Goal: Task Accomplishment & Management: Manage account settings

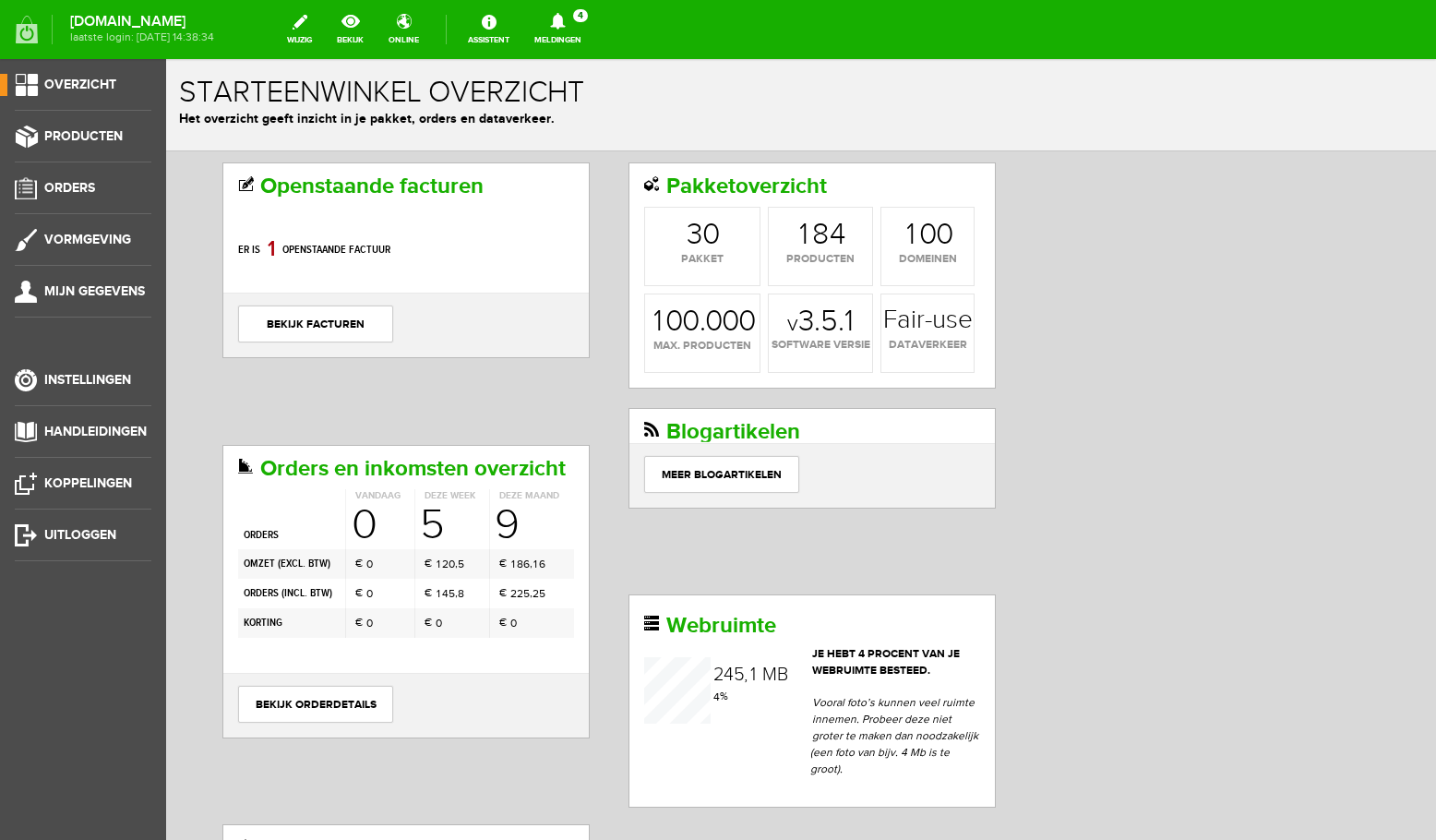
click at [578, 22] on icon at bounding box center [558, 21] width 47 height 17
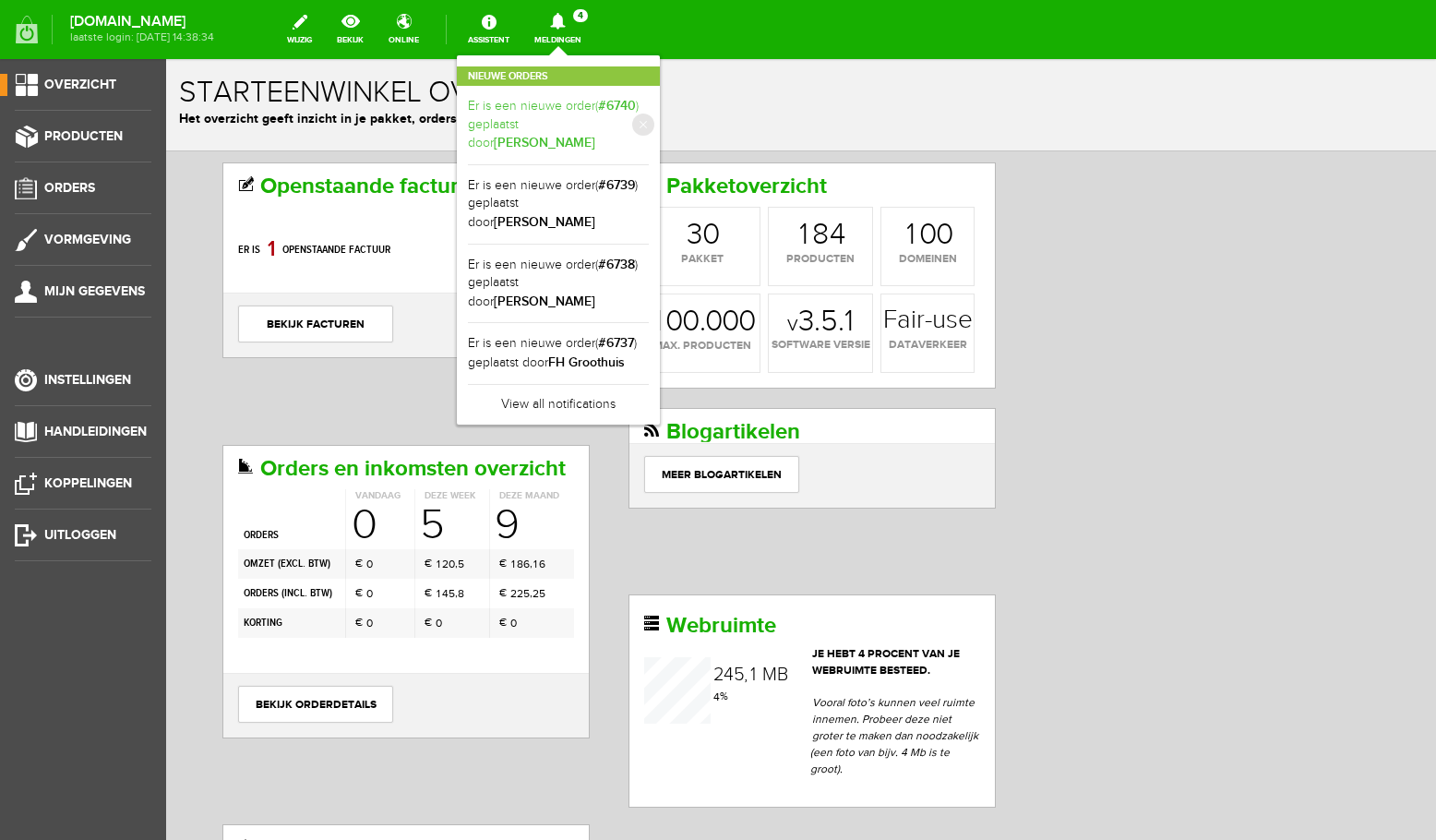
click at [593, 113] on link "Er is een nieuwe order( #6740 ) geplaatst door [PERSON_NAME]" at bounding box center [558, 125] width 181 height 57
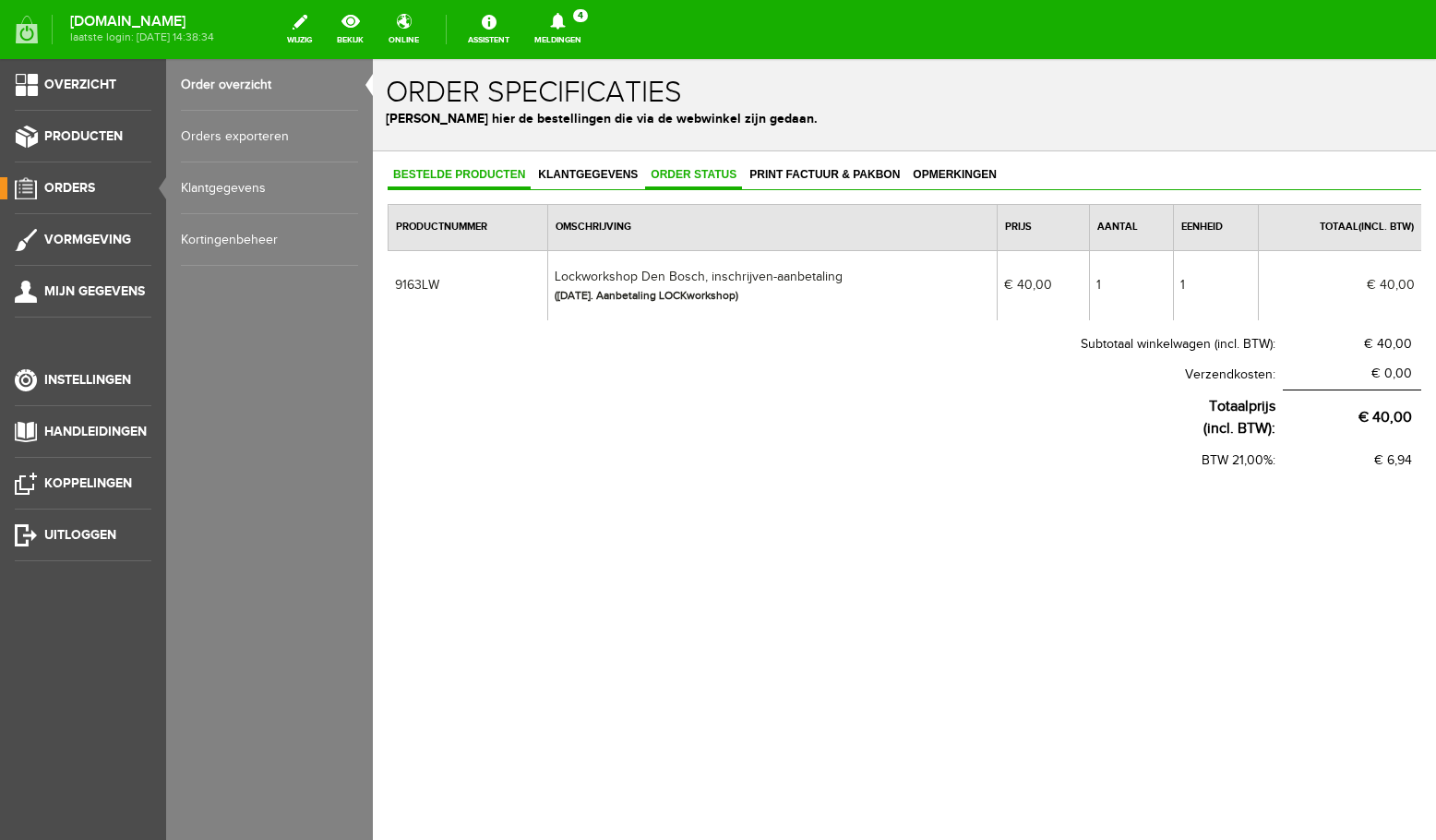
click at [683, 174] on span "Order status" at bounding box center [694, 174] width 97 height 13
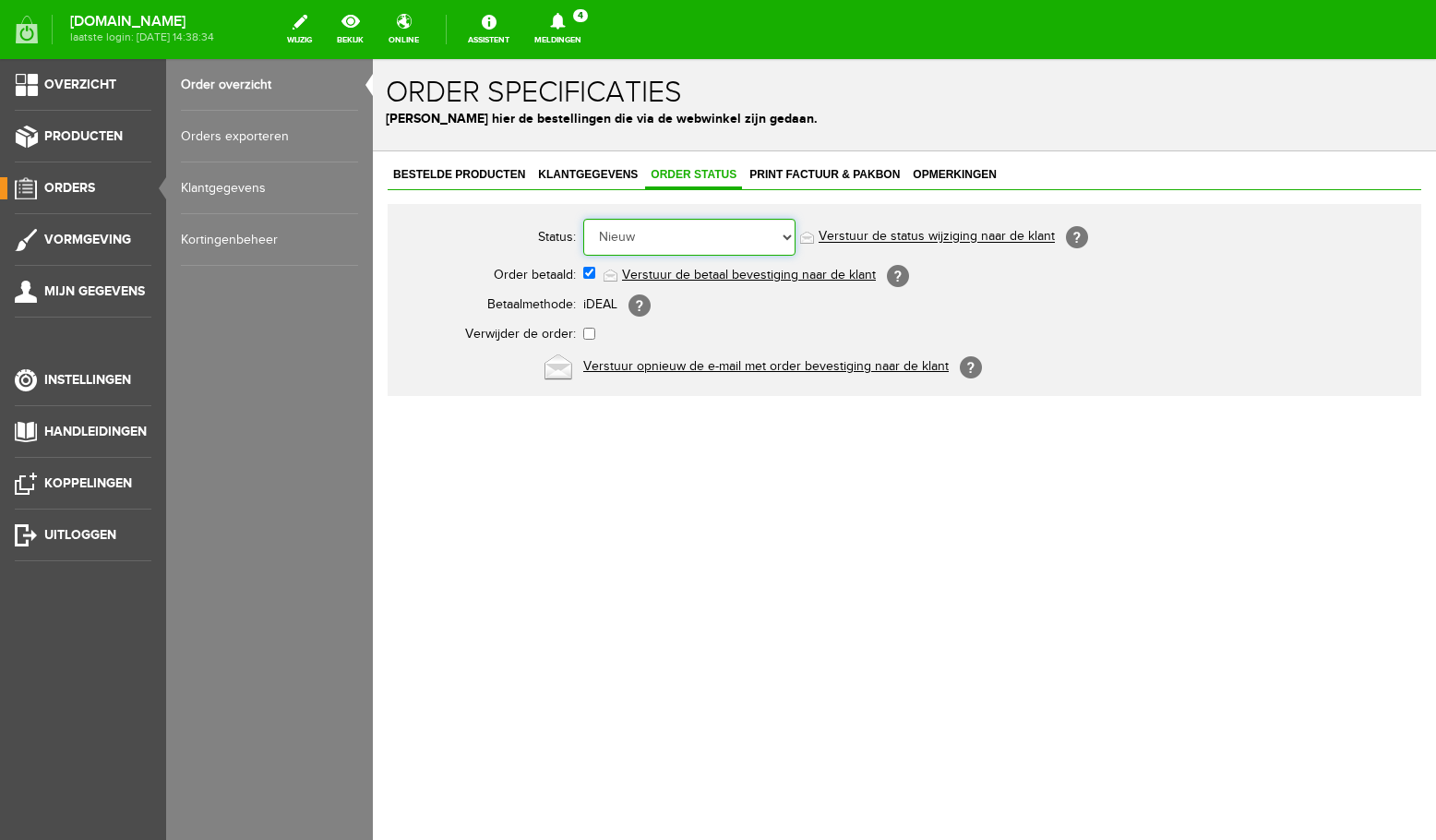
click at [583, 219] on select "Order niet afgerond Nieuw Order in behandeling Wacht op leverancier Wacht op be…" at bounding box center [689, 237] width 212 height 37
select select "13"
click option "Reserveringen" at bounding box center [373, 59] width 0 height 0
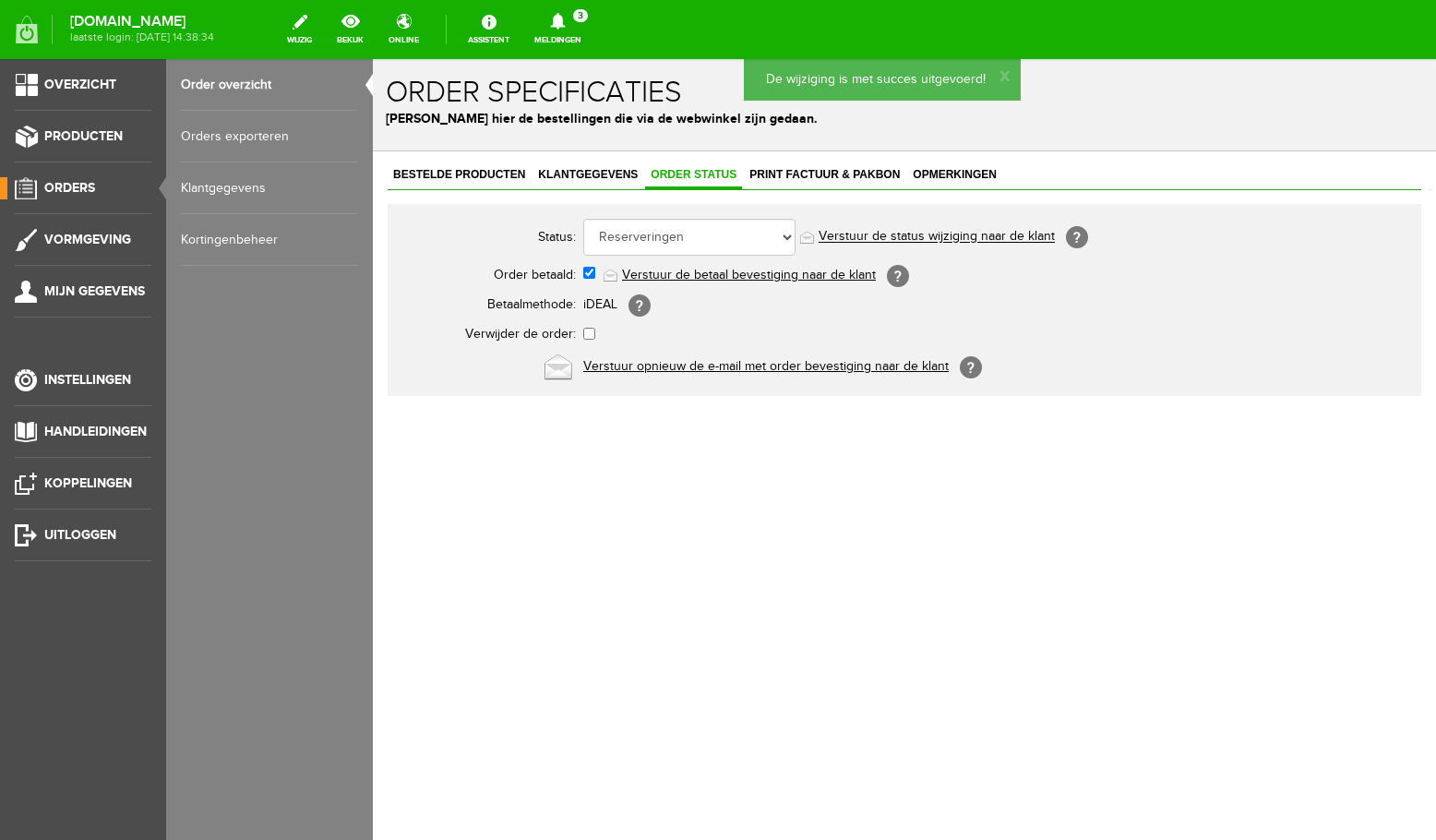
click at [579, 23] on icon at bounding box center [558, 21] width 47 height 17
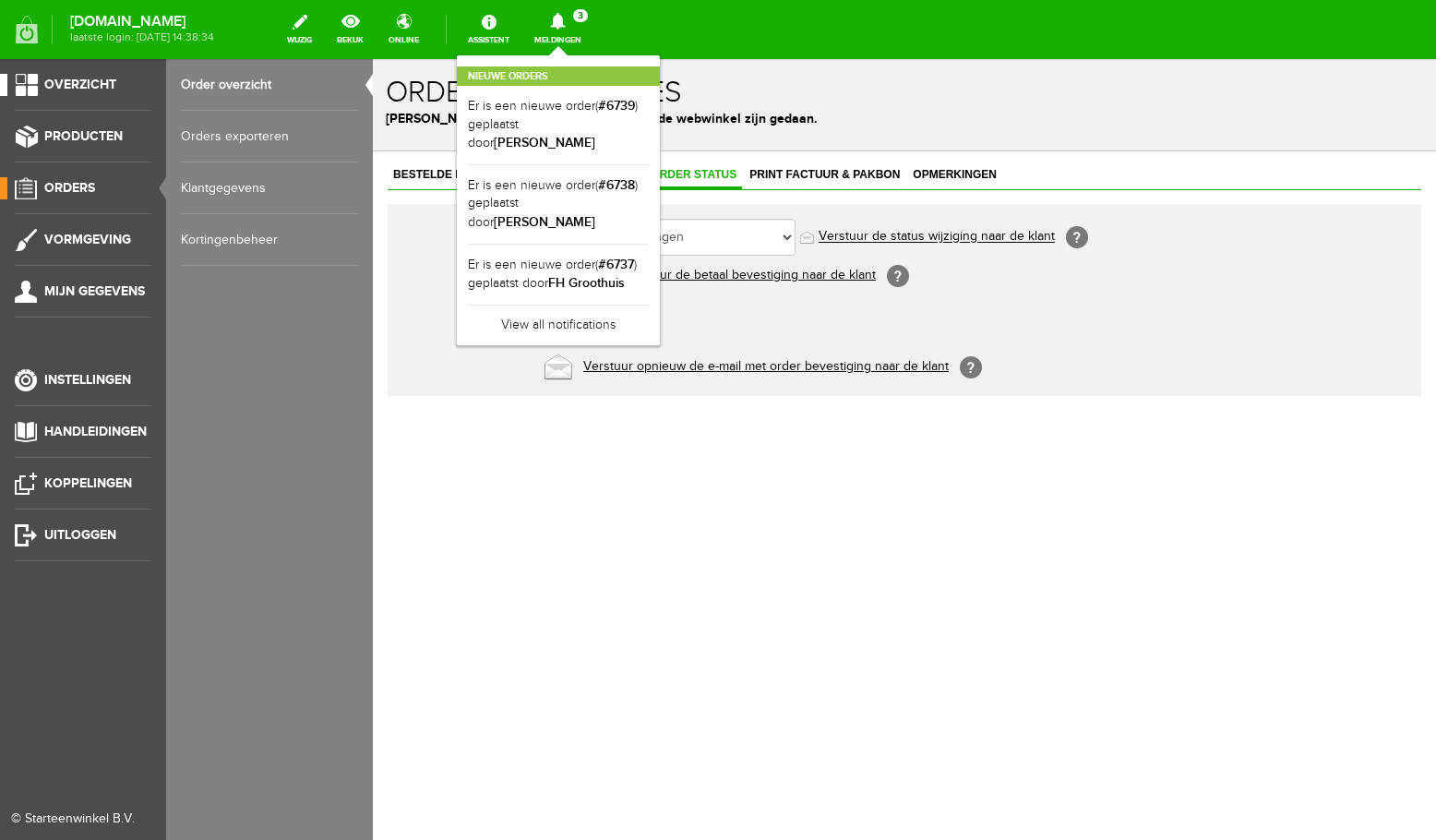
click at [84, 78] on span "Overzicht" at bounding box center [80, 84] width 72 height 16
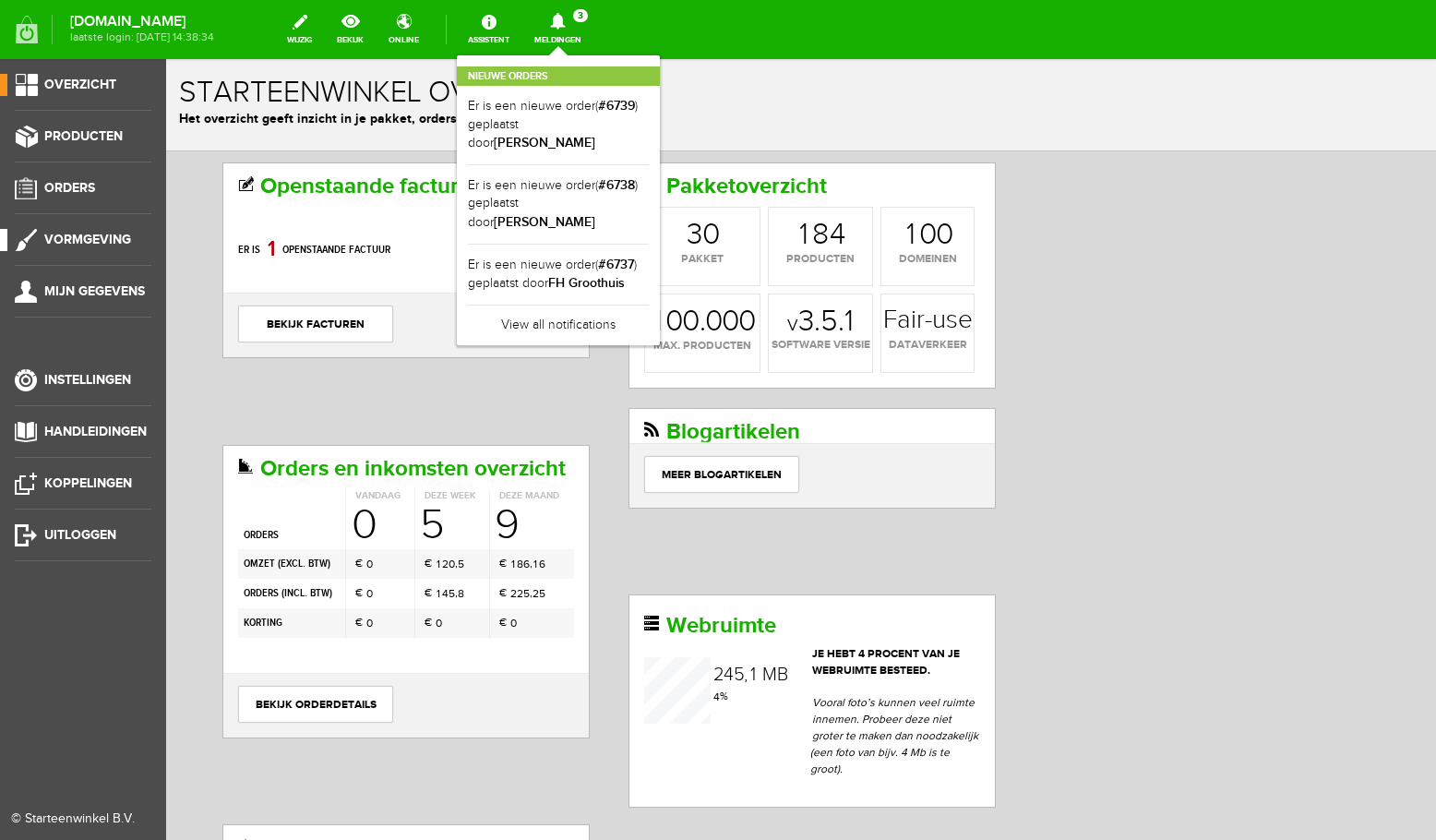
click at [94, 242] on span "Vormgeving" at bounding box center [87, 239] width 87 height 16
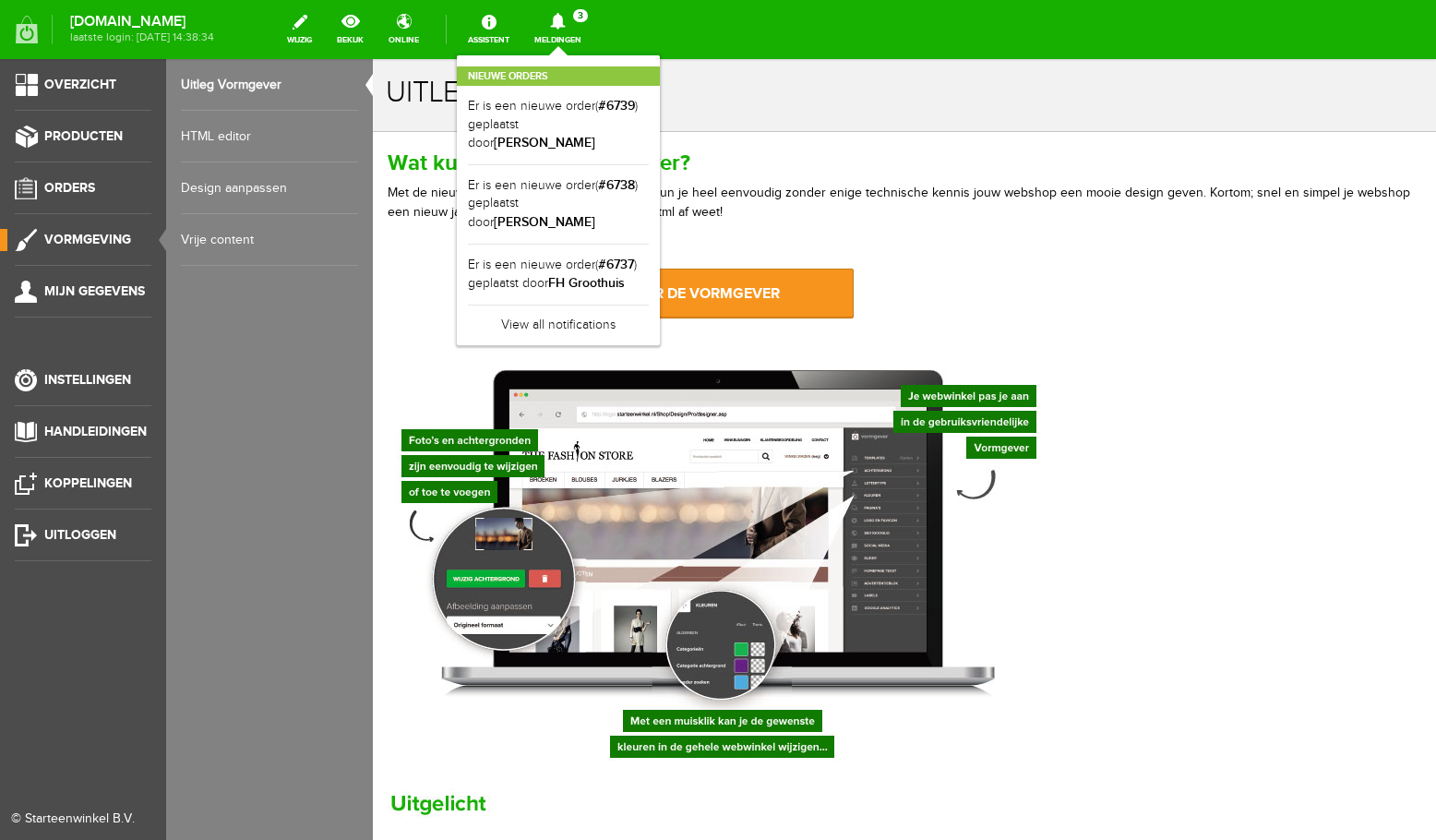
click at [239, 189] on link "Design aanpassen" at bounding box center [269, 188] width 177 height 52
click at [80, 378] on span "Instellingen" at bounding box center [87, 380] width 87 height 16
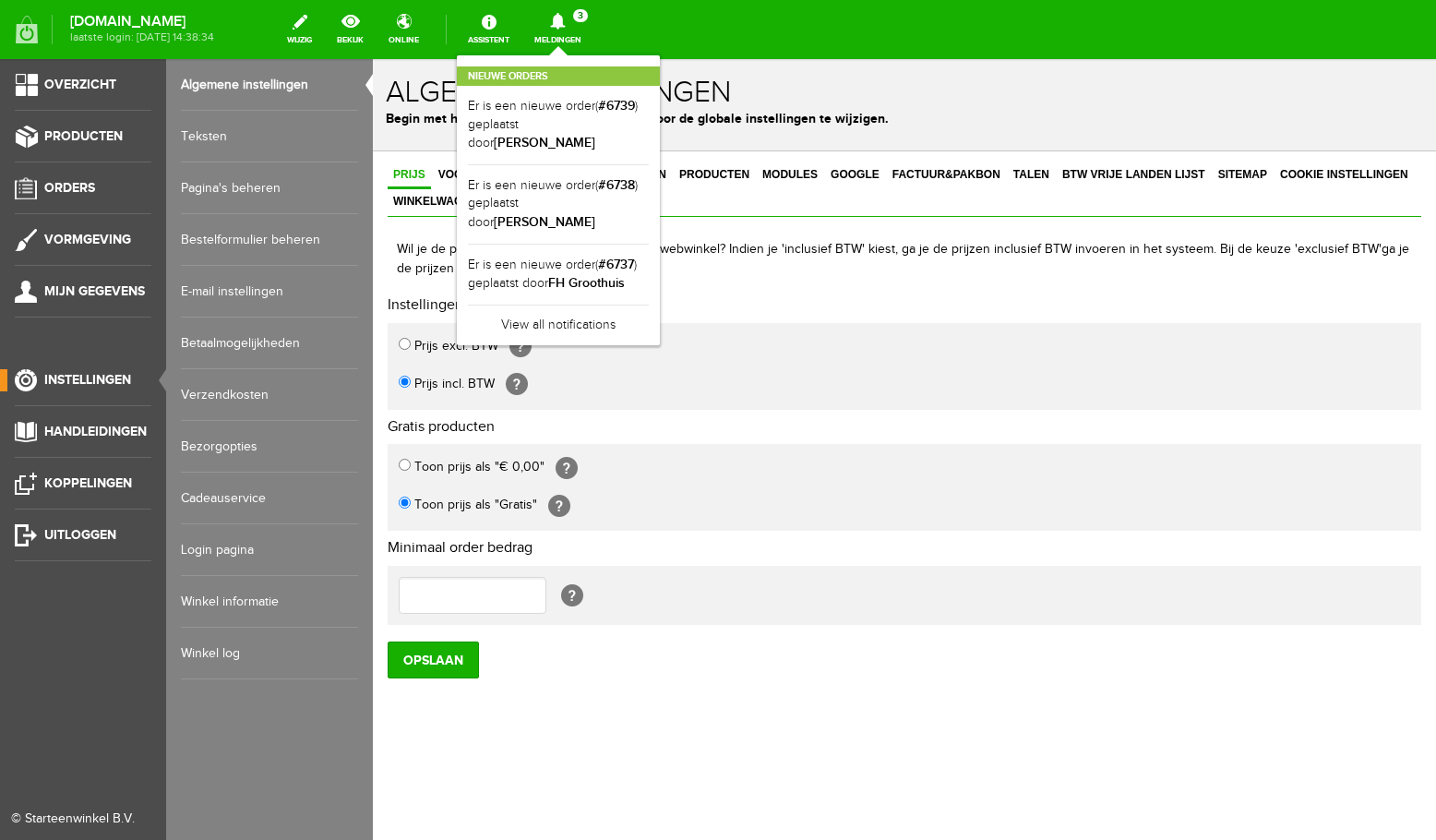
click at [238, 295] on link "E-mail instellingen" at bounding box center [269, 291] width 177 height 52
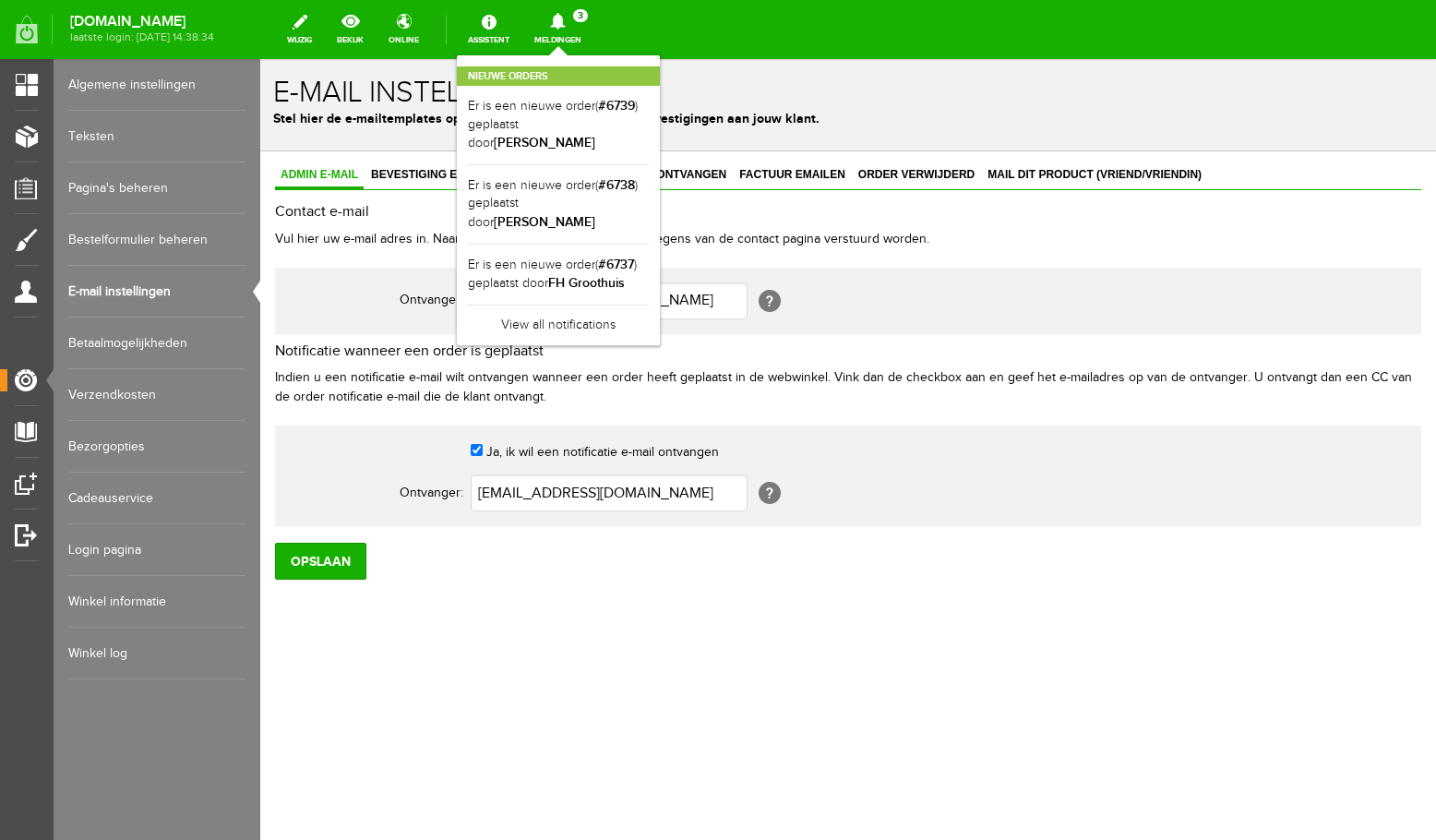
click at [649, 63] on div "Nieuwe orders Er is een nieuwe order( #6739 ) geplaatst door [PERSON_NAME] Er i…" at bounding box center [559, 200] width 203 height 290
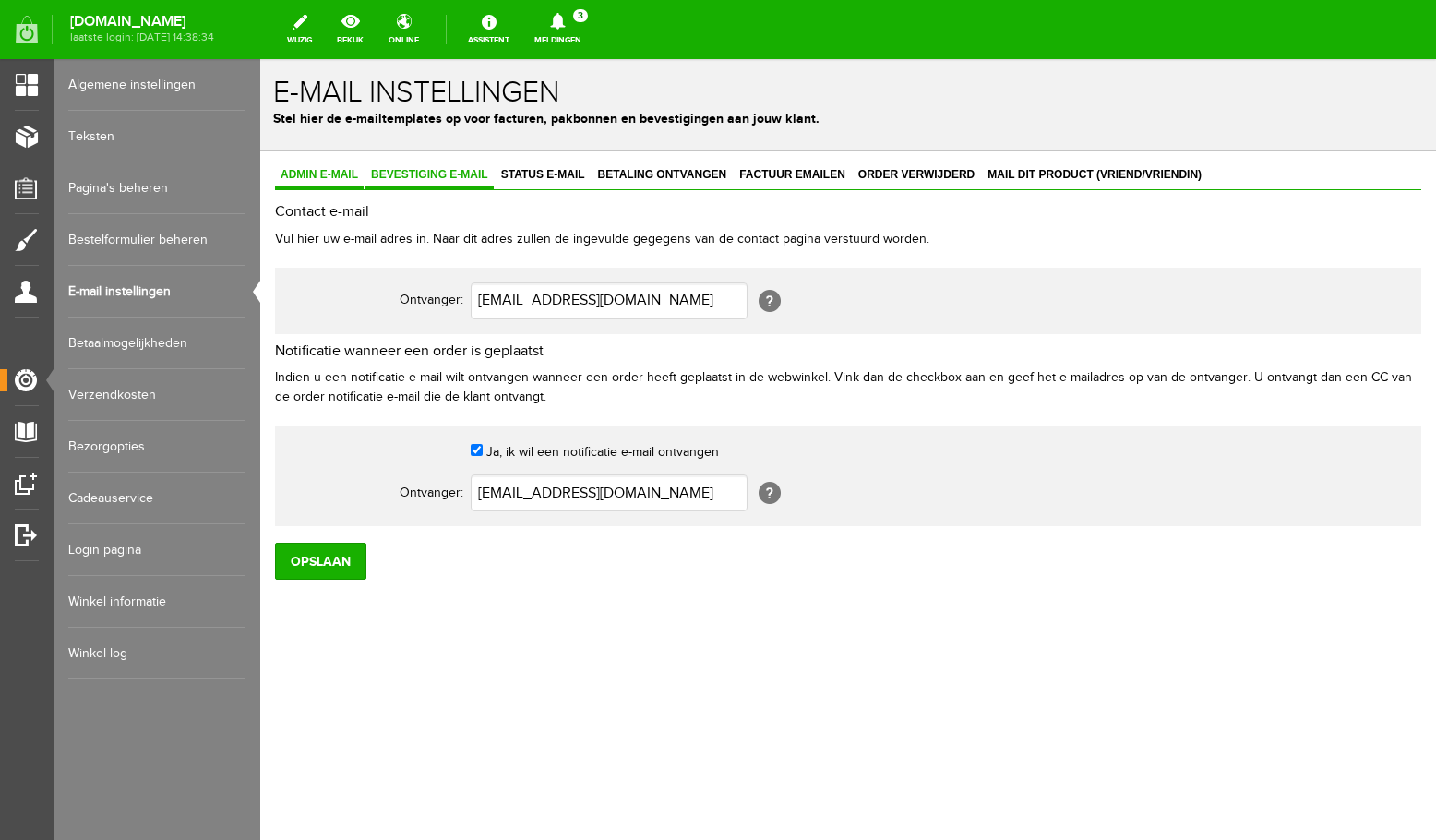
click at [479, 177] on span "Bevestiging e-mail" at bounding box center [429, 174] width 128 height 13
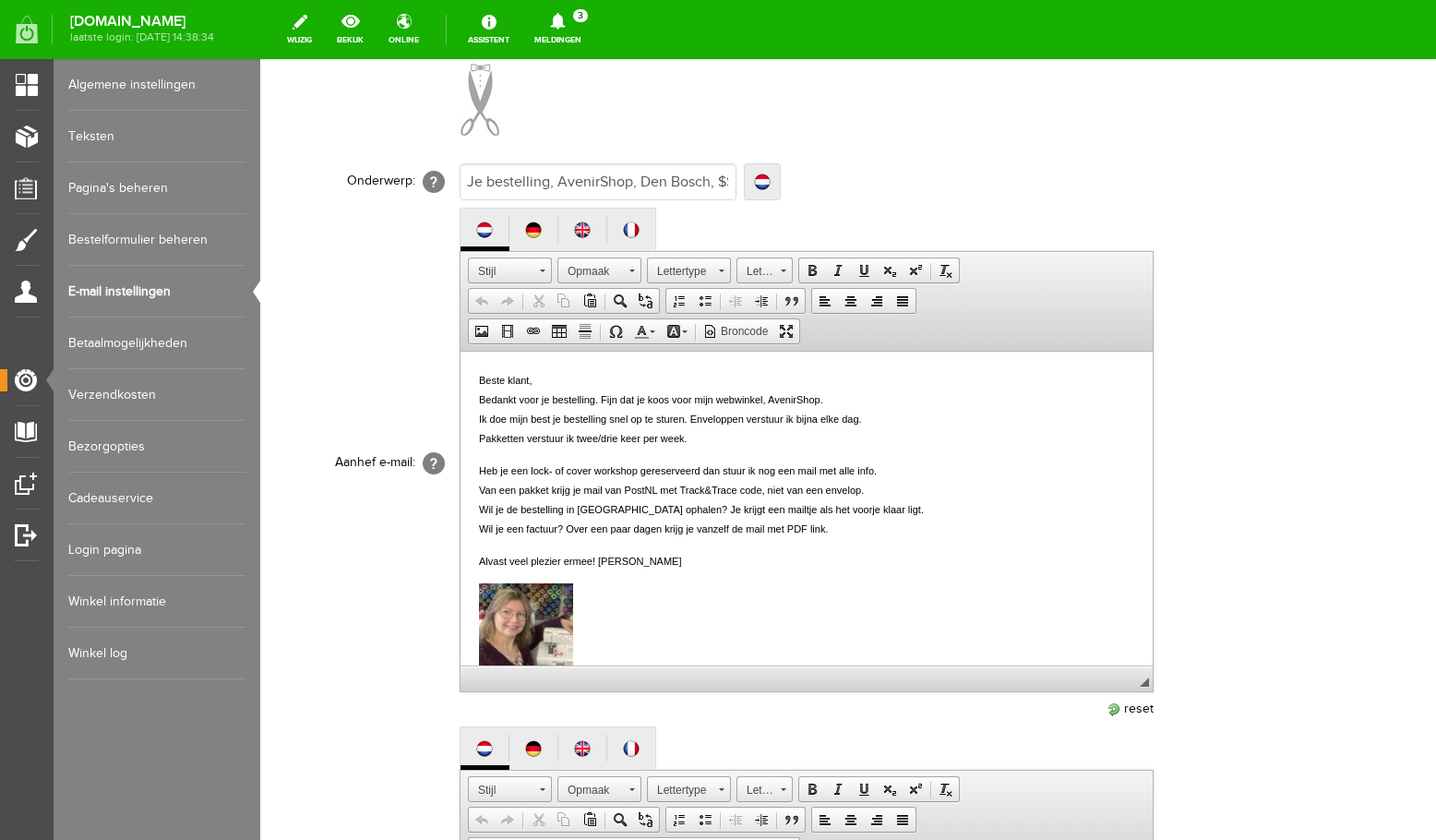
click at [701, 440] on p "Beste klant, Bedankt voor je bestelling. Fijn dat je koos voor mijn webwinkel, …" at bounding box center [806, 408] width 655 height 77
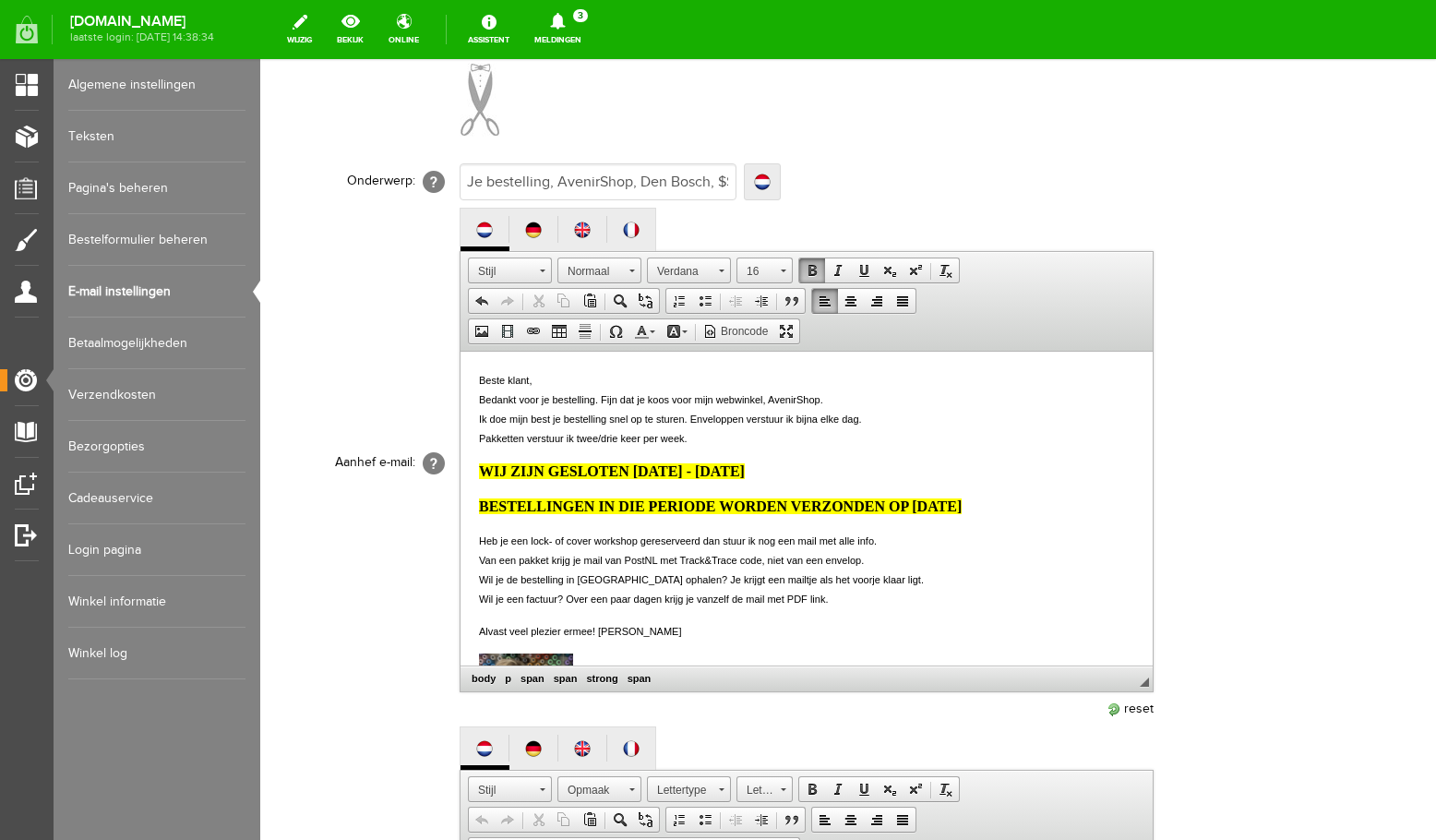
click at [648, 468] on span "WIJ ZIJN GESLOTEN [DATE] - [DATE]" at bounding box center [612, 471] width 266 height 16
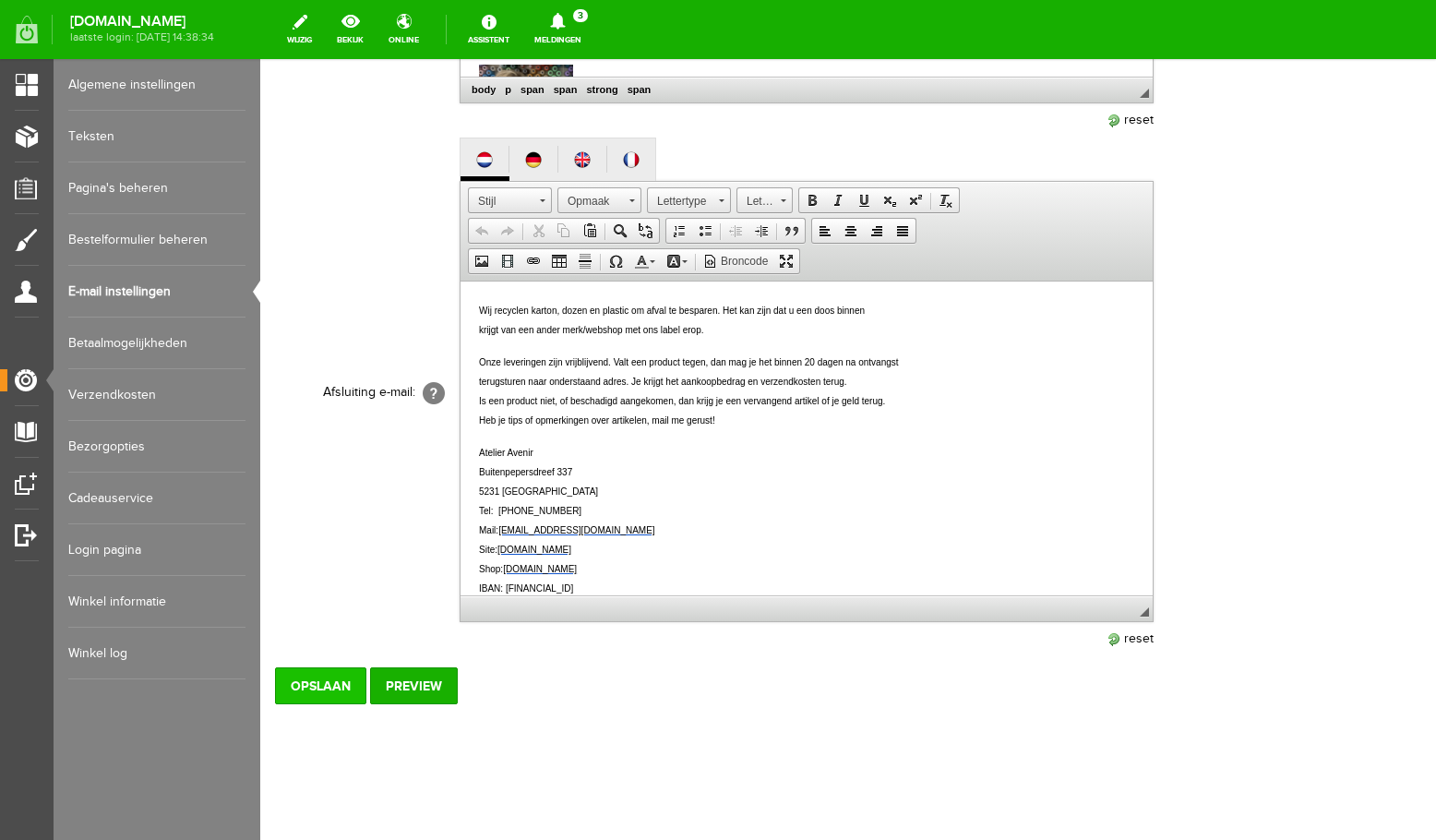
click at [340, 697] on input "Opslaan" at bounding box center [321, 686] width 92 height 37
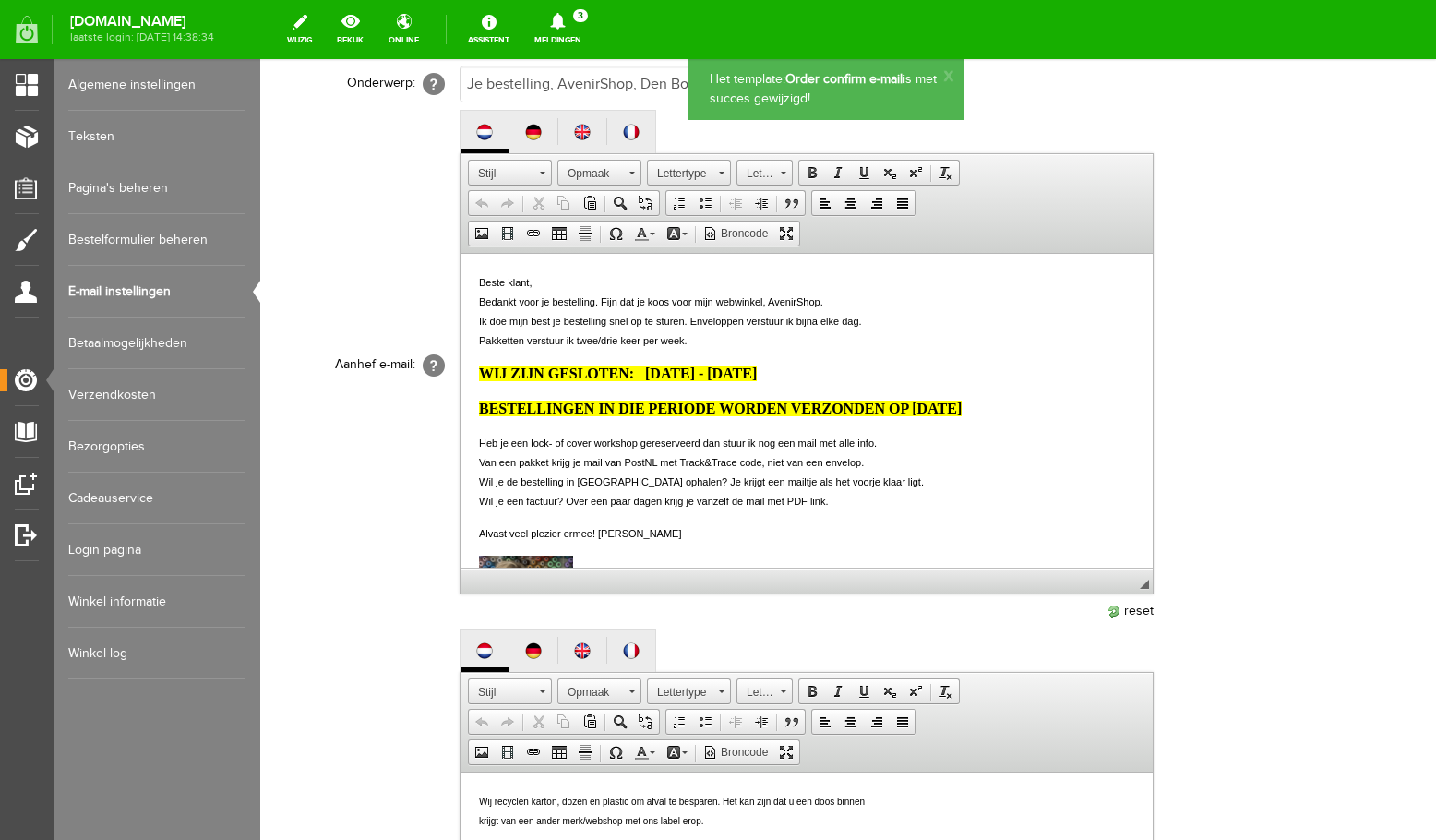
scroll to position [0, 0]
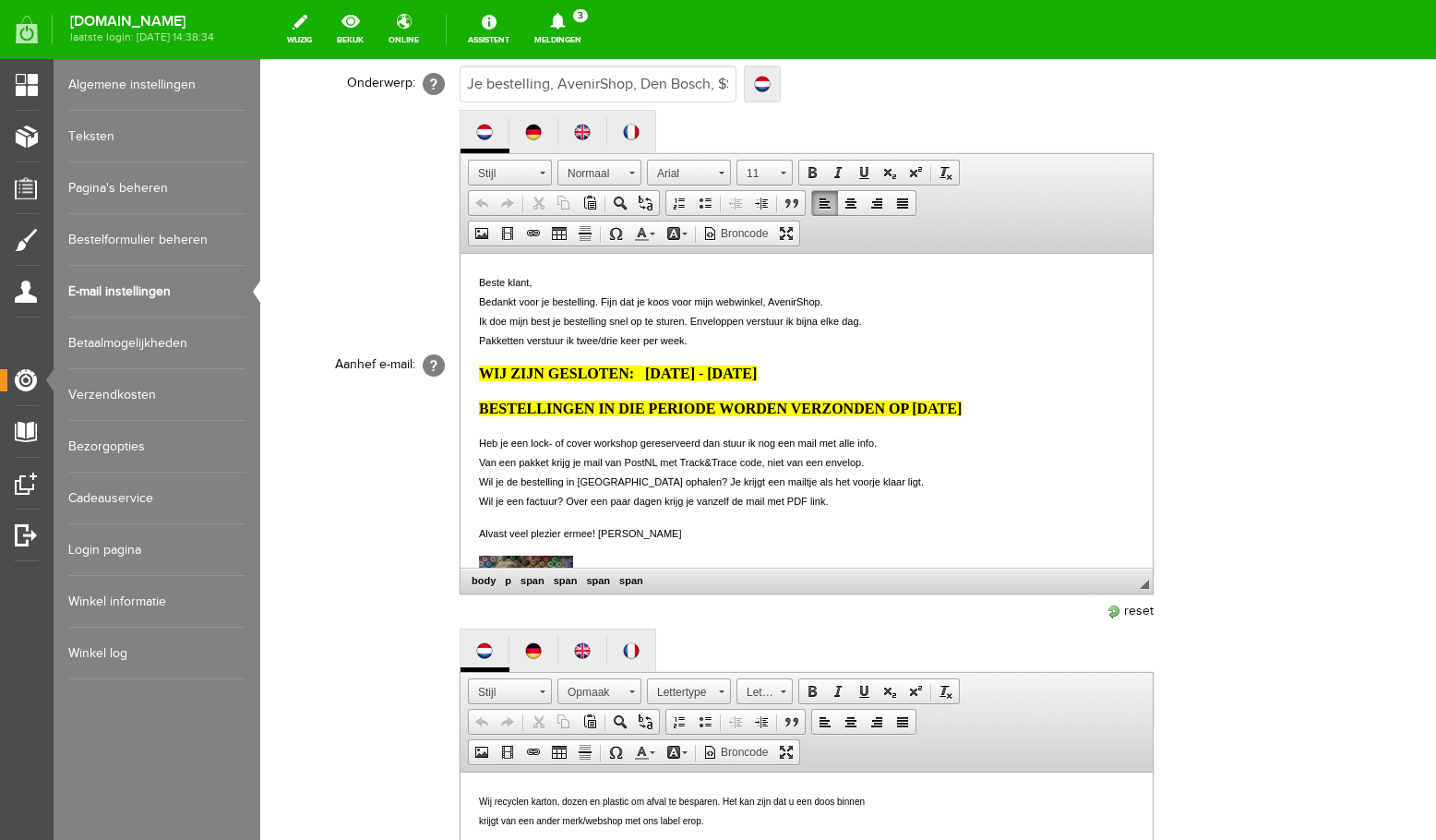
click at [475, 445] on html "Beste klant, Bedankt voor je bestelling. Fijn dat je koos voor mijn webwinkel, …" at bounding box center [807, 410] width 693 height 314
click at [718, 345] on p "Beste klant, Bedankt voor je bestelling. Fijn dat je koos voor mijn webwinkel, …" at bounding box center [806, 311] width 655 height 77
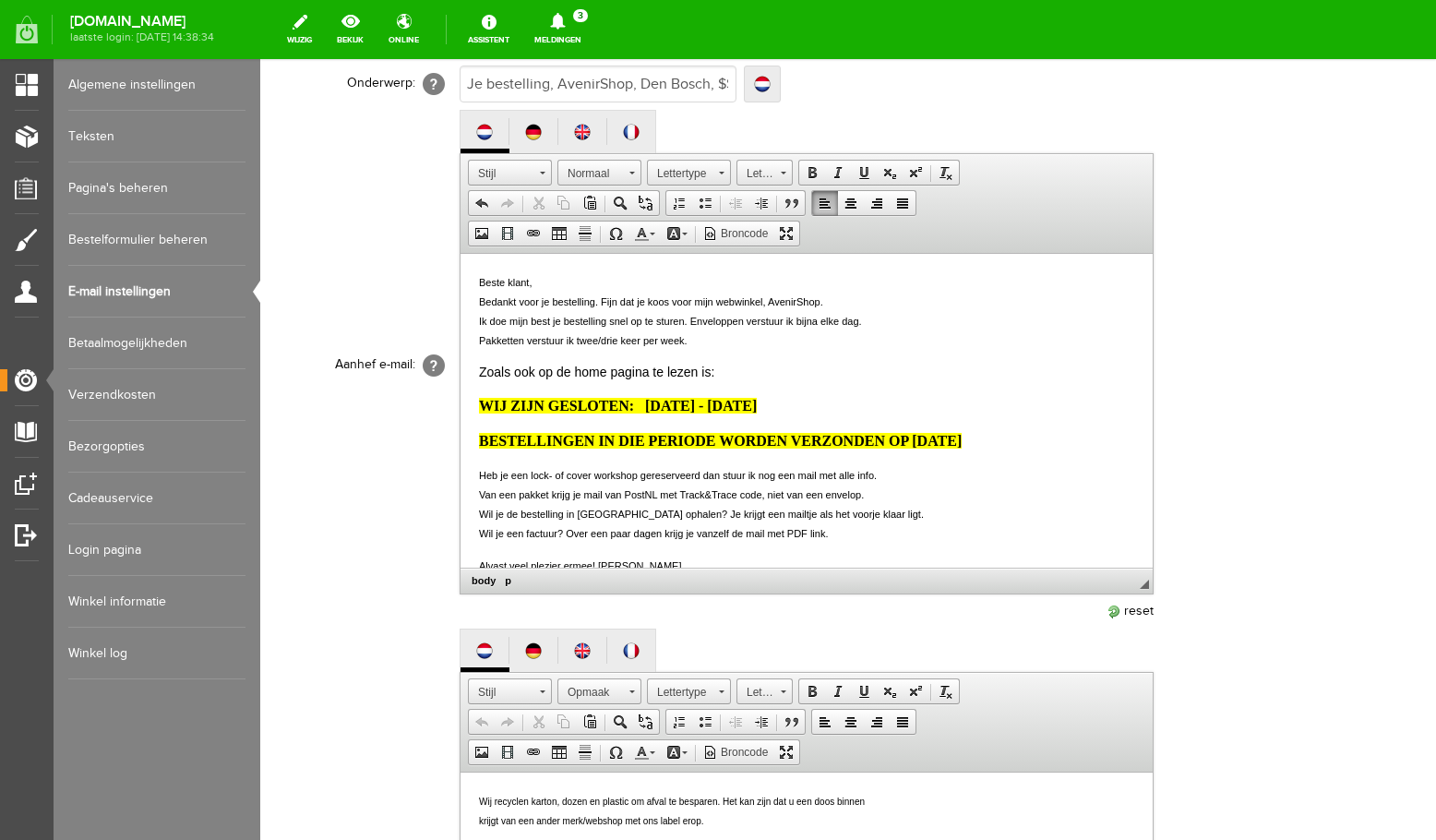
click at [484, 390] on body "Beste klant, Bedankt voor je bestelling. Fijn dat je koos voor mijn webwinkel, …" at bounding box center [806, 429] width 655 height 314
drag, startPoint x: 482, startPoint y: 372, endPoint x: 751, endPoint y: 372, distance: 269.0
click at [751, 372] on p "Zoals ook op de home pagina te lezen is:" at bounding box center [806, 372] width 655 height 20
click at [738, 403] on span "Kopiëren" at bounding box center [751, 408] width 98 height 23
click at [1066, 442] on p "BESTELLINGEN IN DIE PERIODE WORDEN VERZONDEN OP [DATE]" at bounding box center [806, 441] width 655 height 22
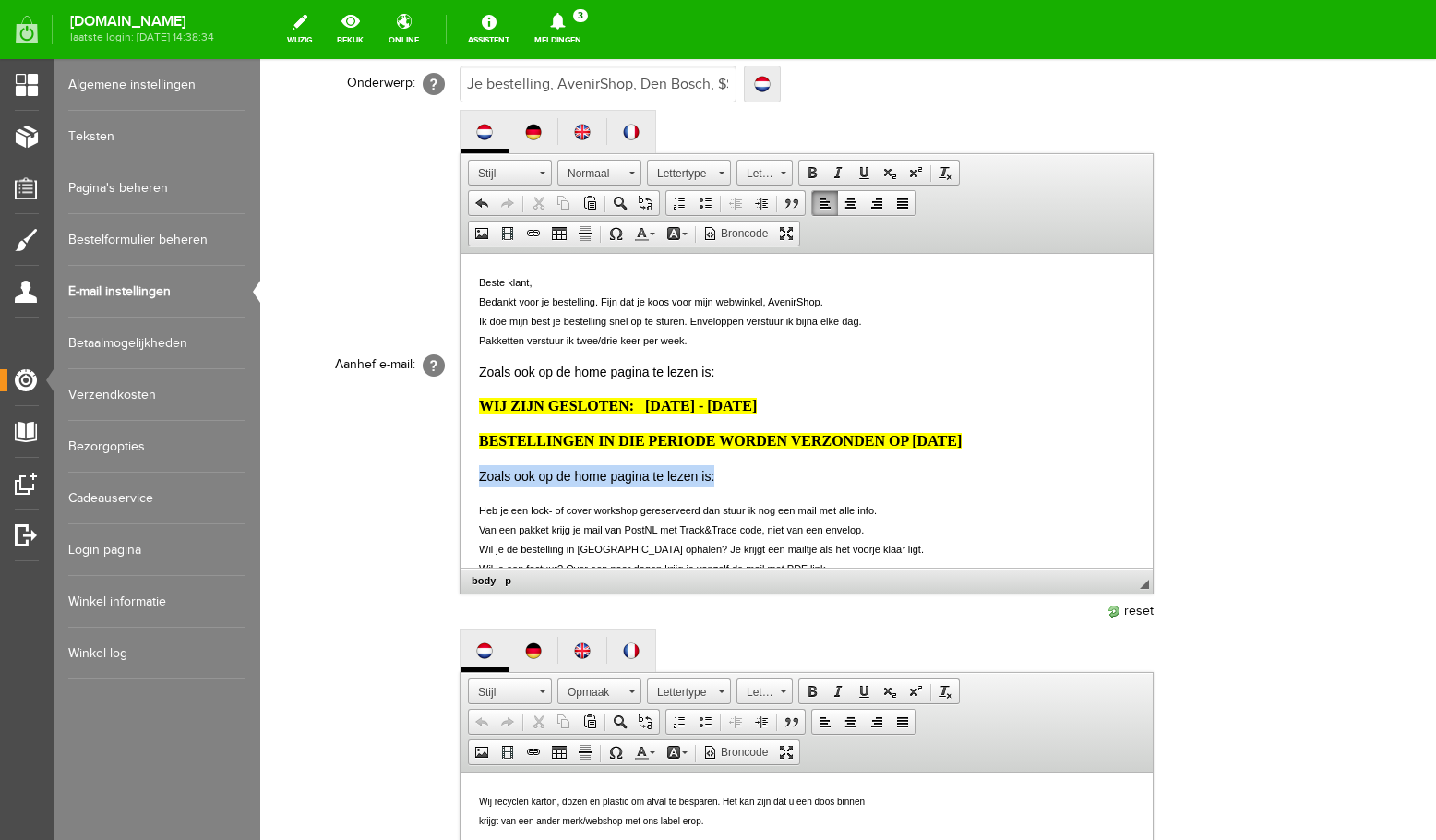
drag, startPoint x: 705, startPoint y: 480, endPoint x: 482, endPoint y: 482, distance: 223.0
click at [482, 482] on p "Zoals ook op de home pagina te lezen is:" at bounding box center [806, 476] width 655 height 22
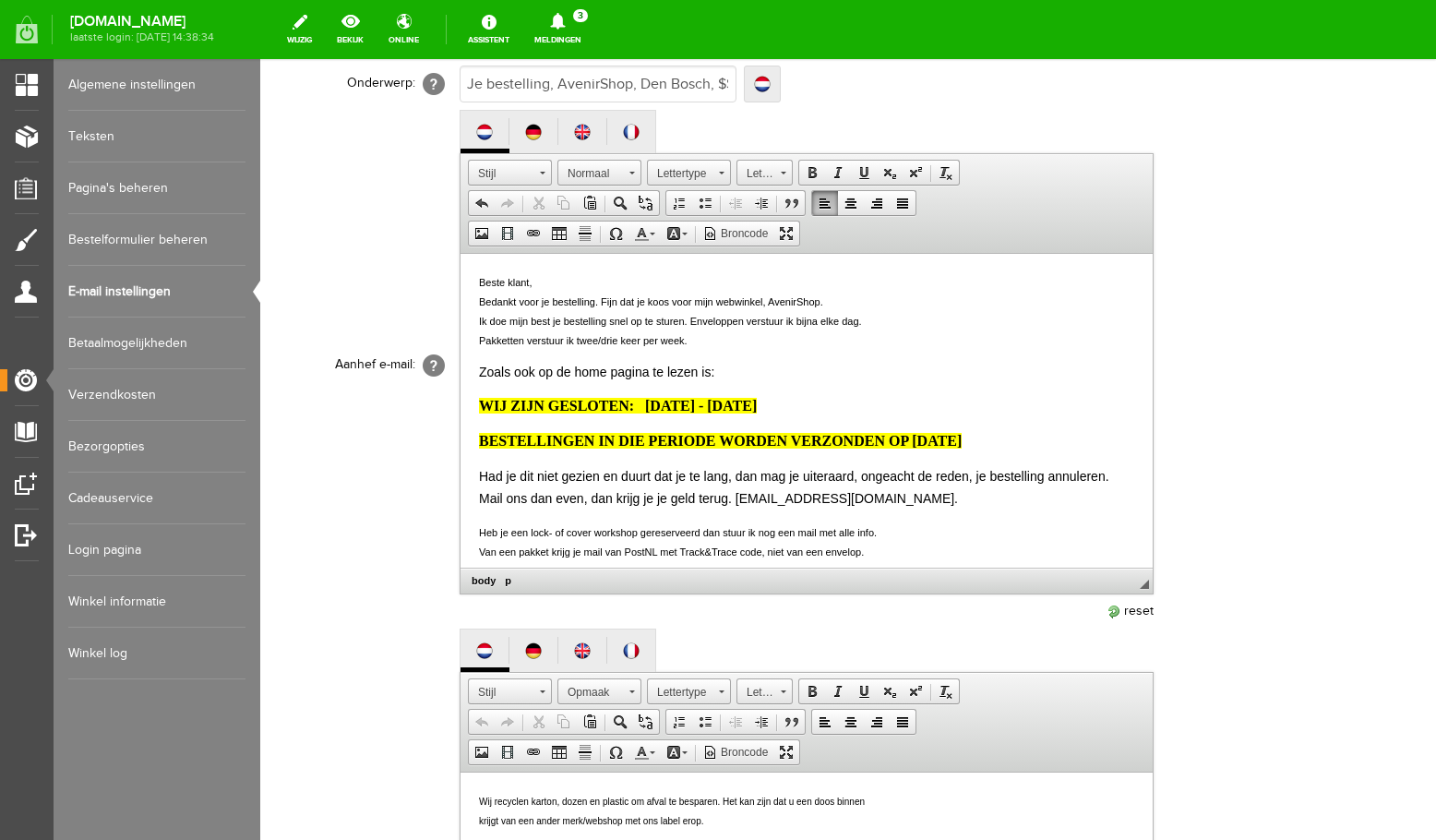
click at [1075, 441] on p "BESTELLINGEN IN DIE PERIODE WORDEN VERZONDEN OP [DATE]" at bounding box center [806, 441] width 655 height 22
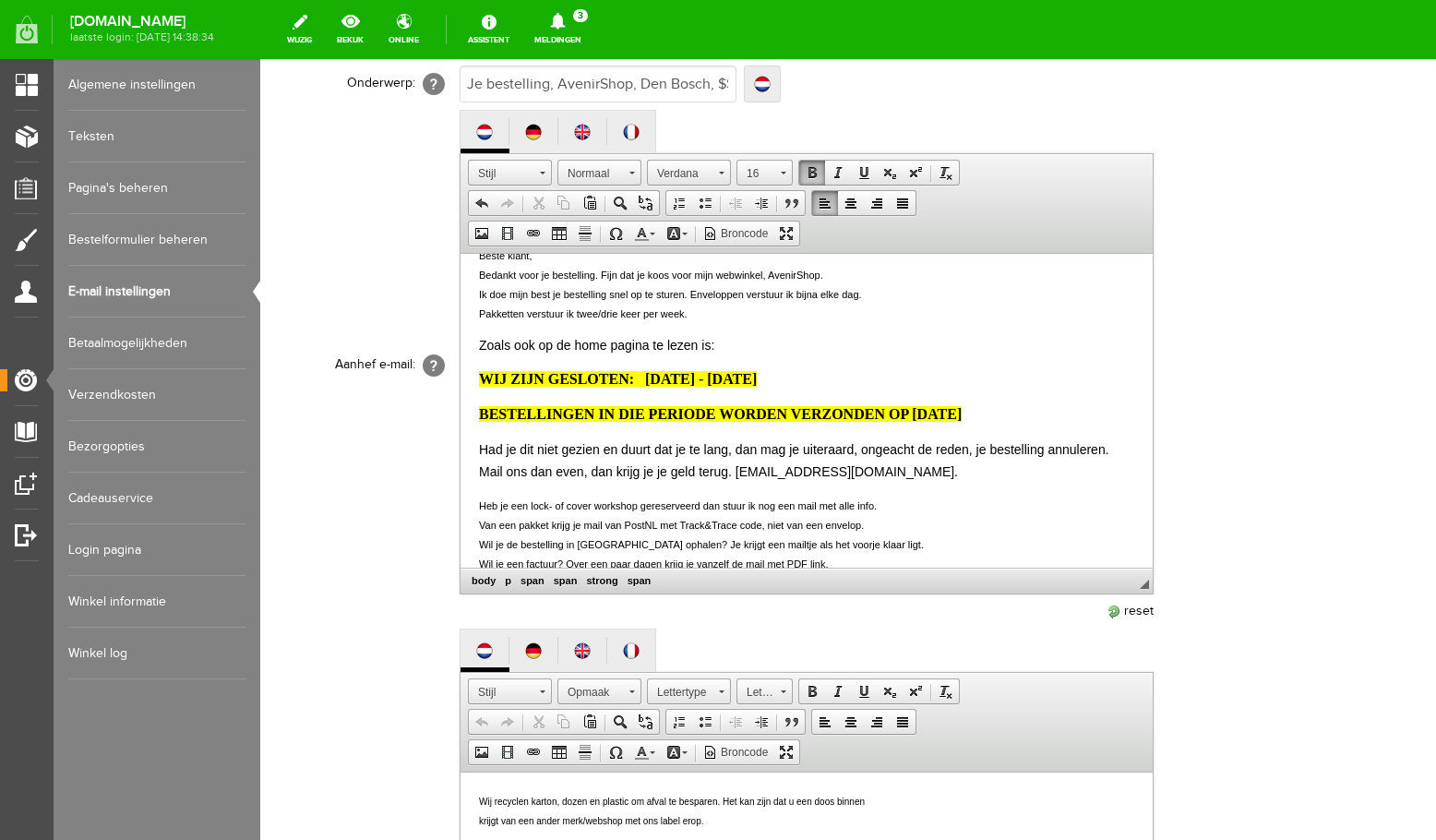
scroll to position [983, 0]
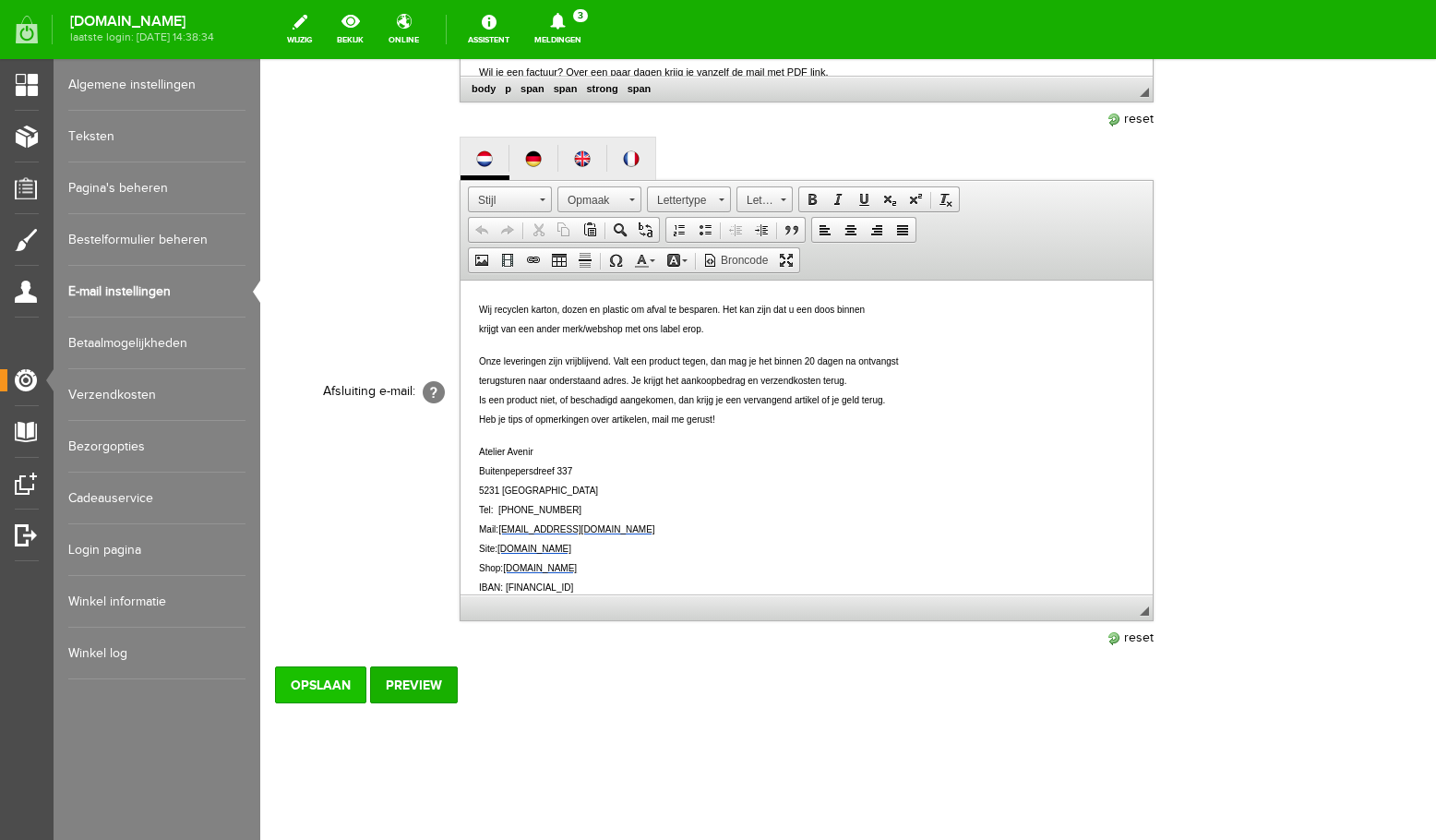
click at [336, 691] on input "Opslaan" at bounding box center [321, 685] width 92 height 37
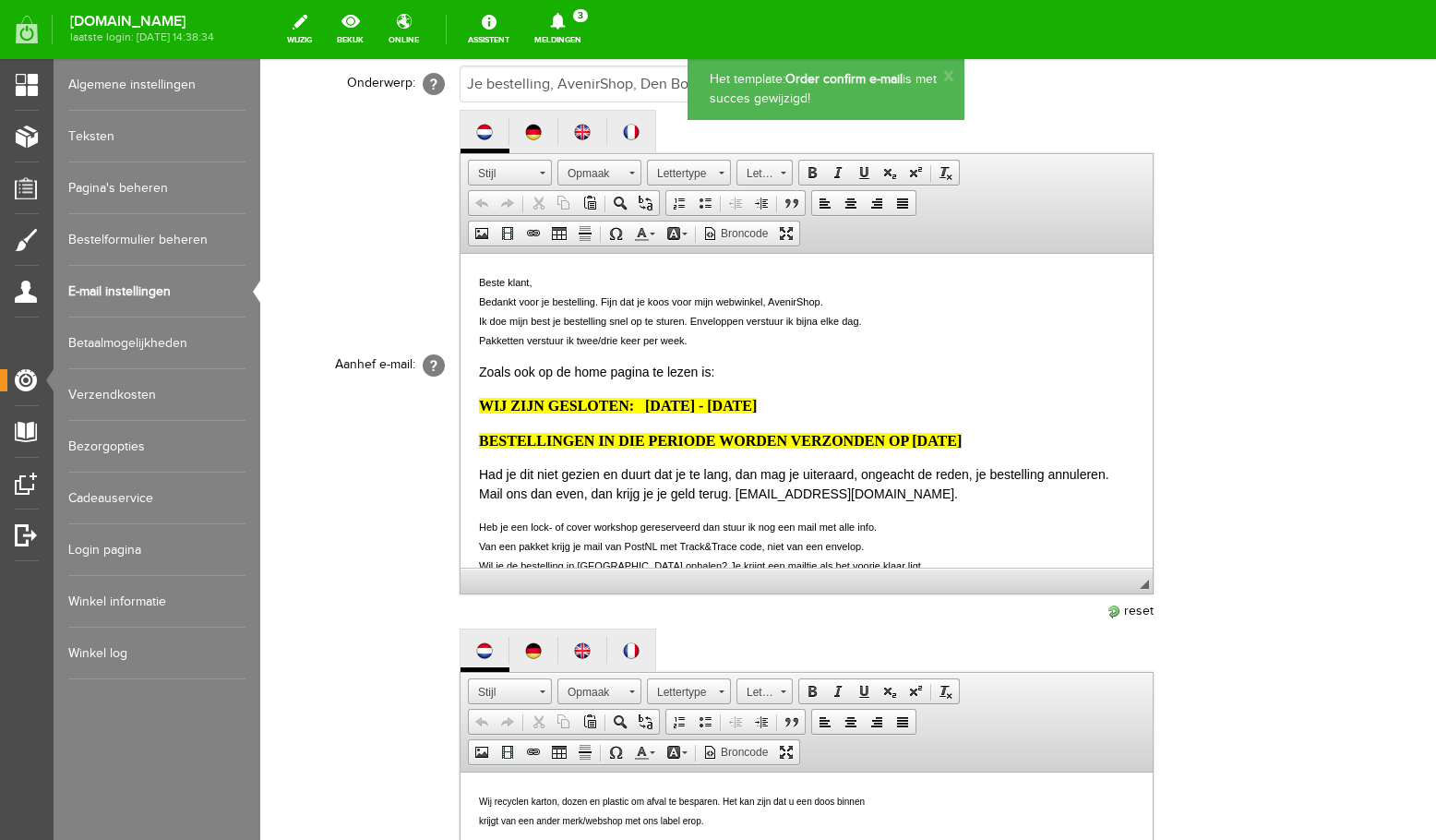
scroll to position [0, 0]
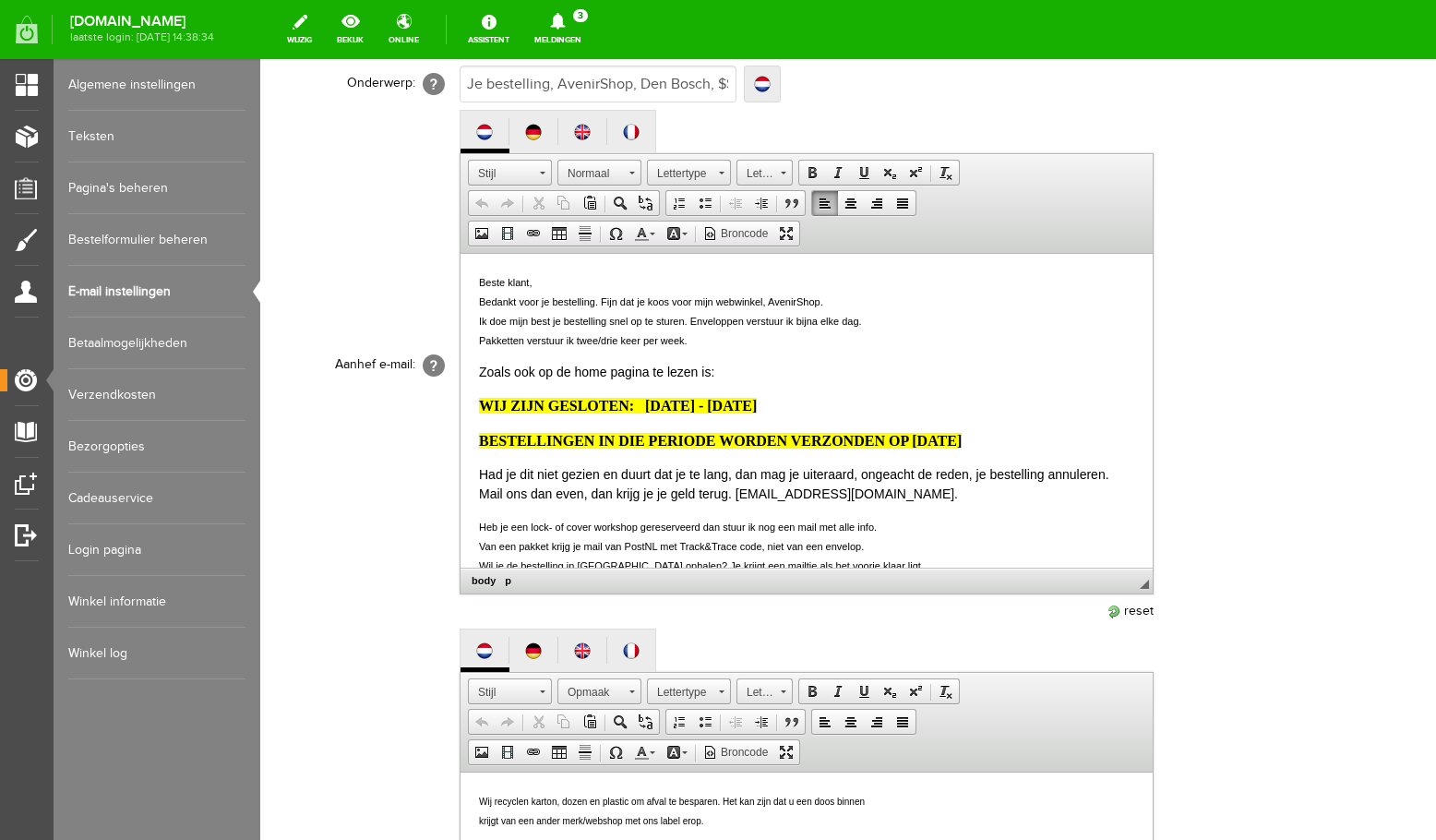
click at [873, 498] on p "Had je dit niet gezien en duurt dat je te lang, dan mag je uiteraard, ongeacht …" at bounding box center [806, 484] width 655 height 39
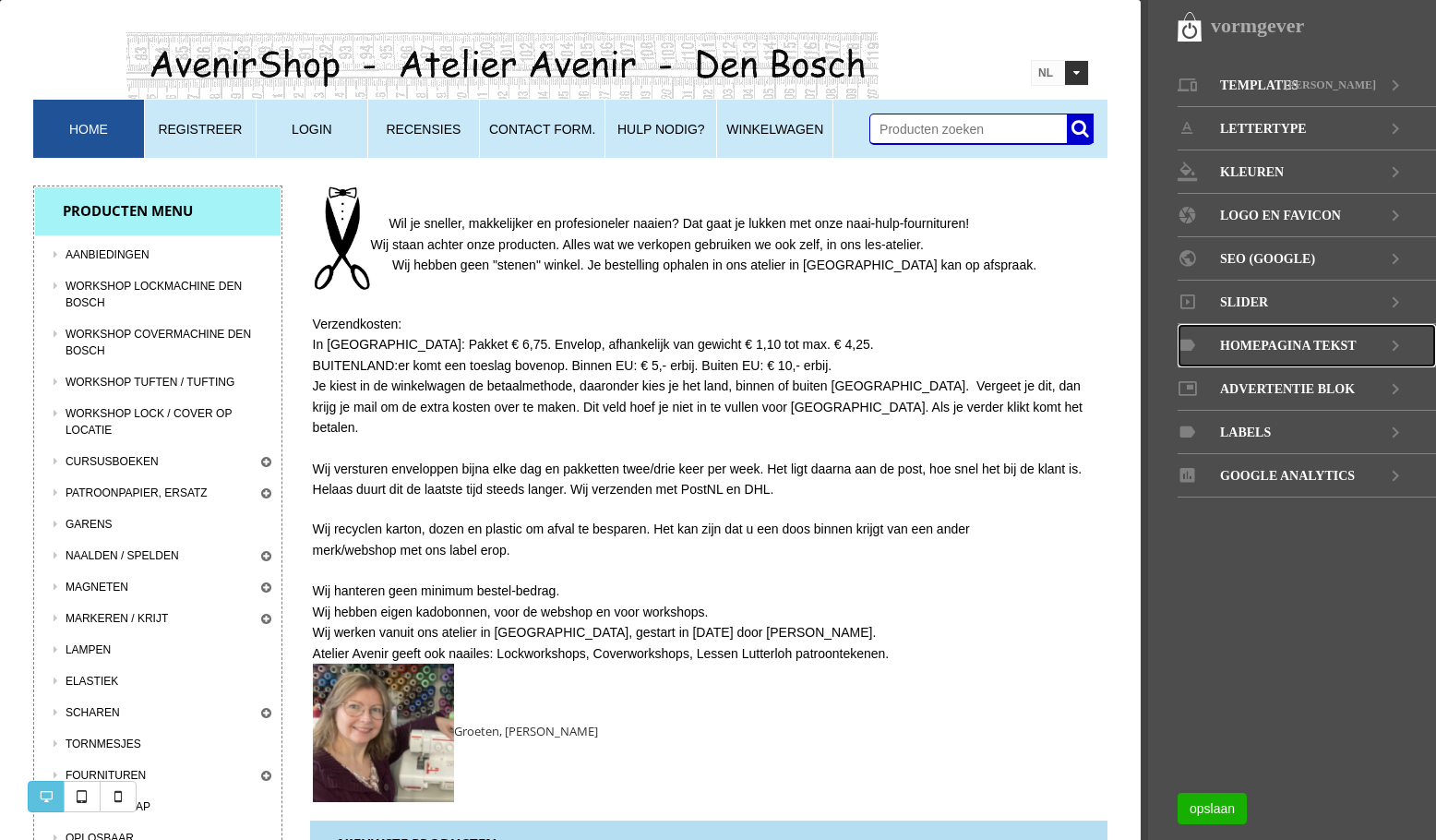
click at [1308, 347] on span "Homepagina tekst" at bounding box center [1288, 346] width 137 height 43
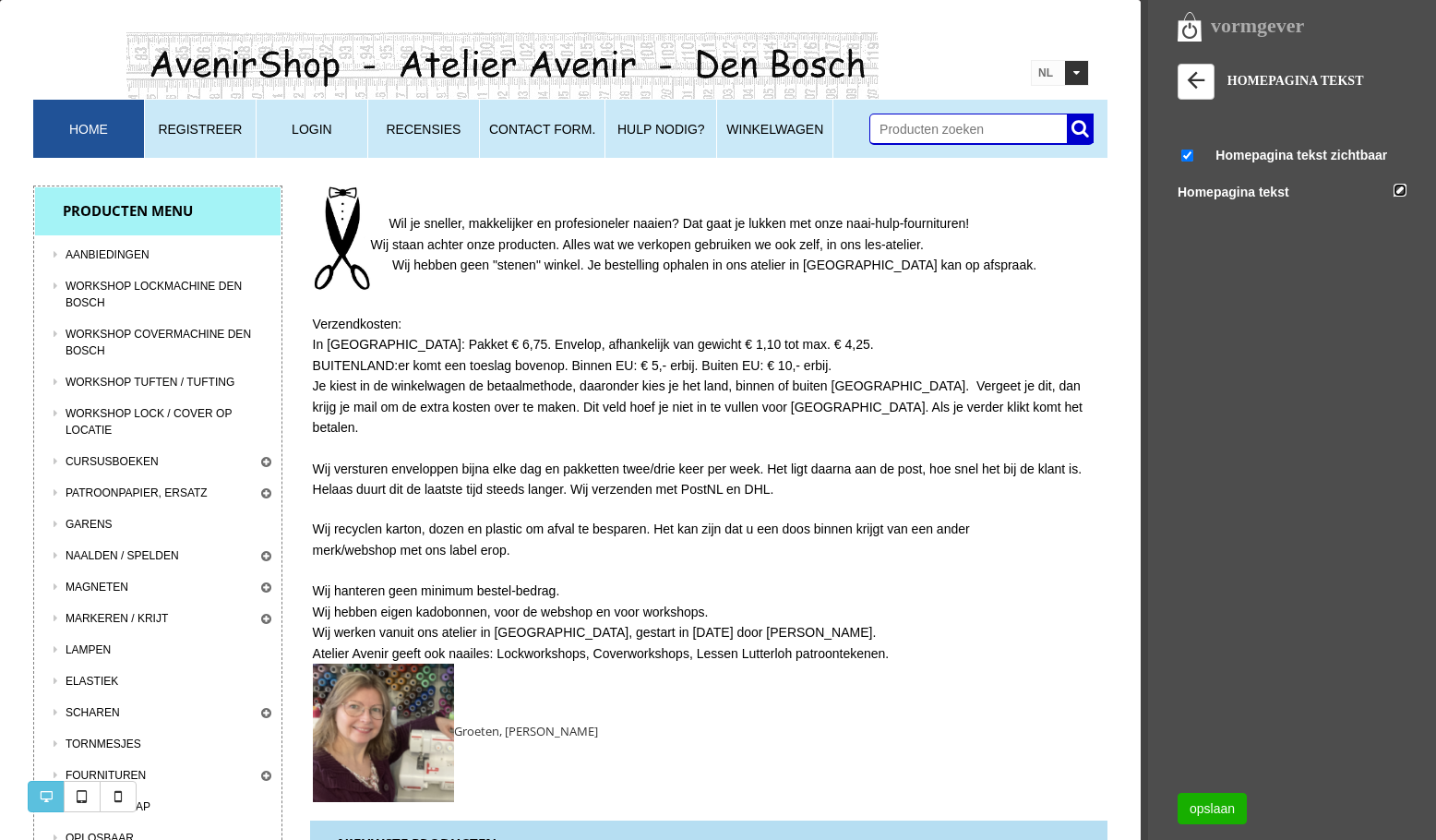
click at [1400, 190] on link at bounding box center [1400, 189] width 13 height 13
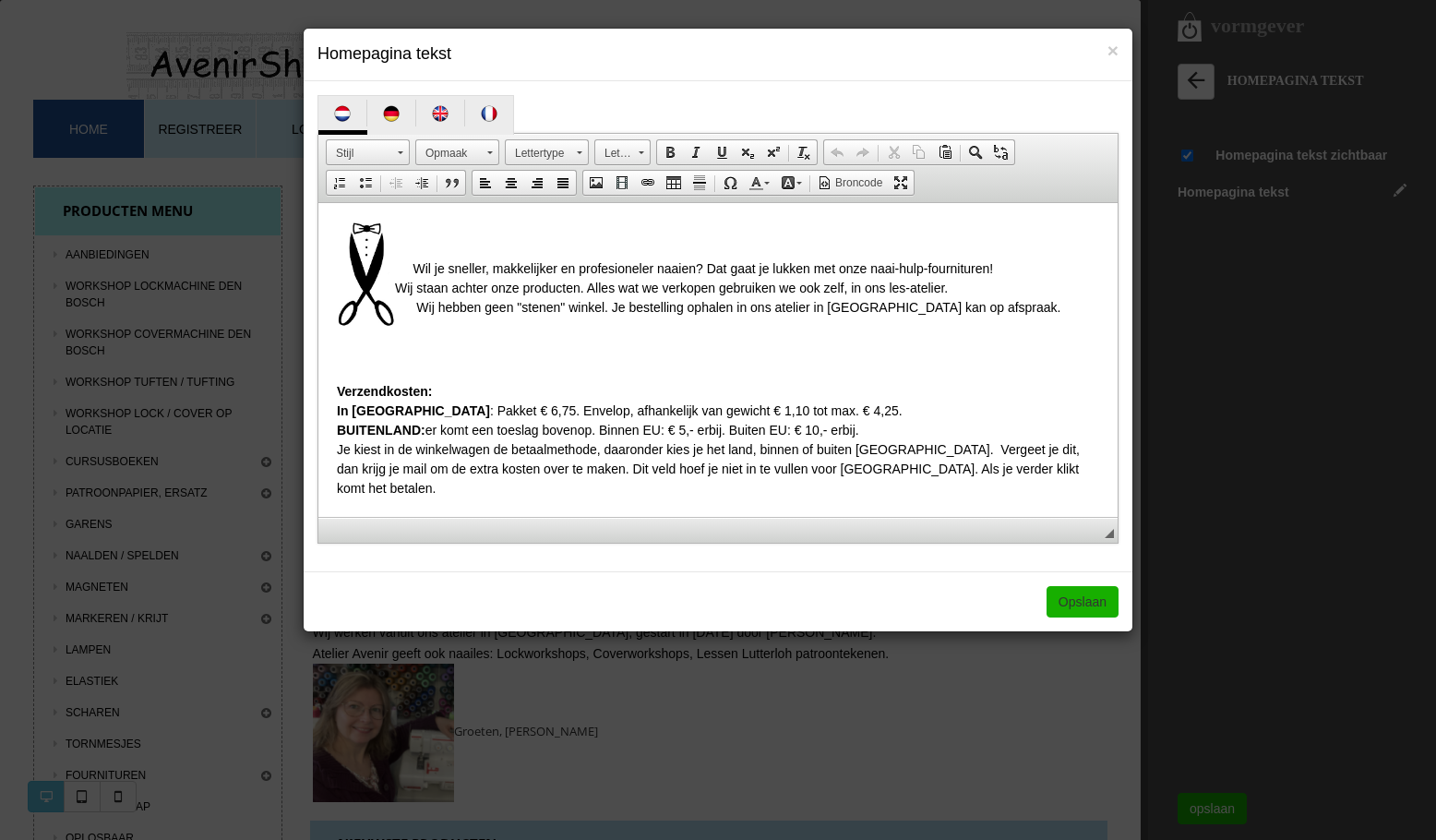
click at [368, 354] on p at bounding box center [718, 350] width 763 height 39
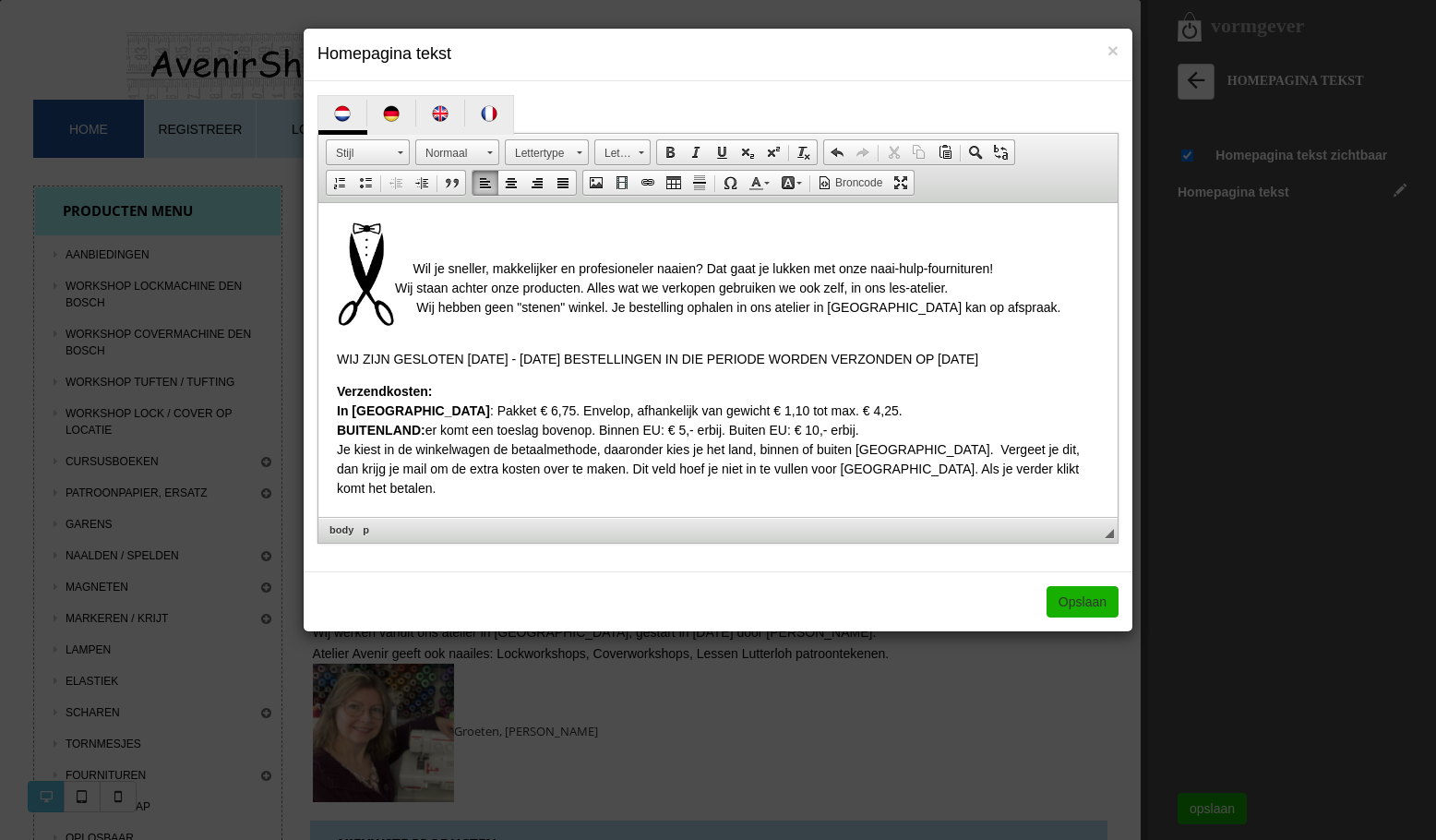
drag, startPoint x: 338, startPoint y: 359, endPoint x: 1027, endPoint y: 352, distance: 689.0
click at [1027, 352] on p "WIJ ZIJN GESLOTEN 28 AUG. - 14 SEPT. BESTELLINGEN IN DIE PERIODE WORDEN VERZOND…" at bounding box center [718, 350] width 763 height 39
click at [798, 185] on span at bounding box center [800, 183] width 6 height 3
click at [822, 268] on span "Kleuren" at bounding box center [822, 272] width 11 height 11
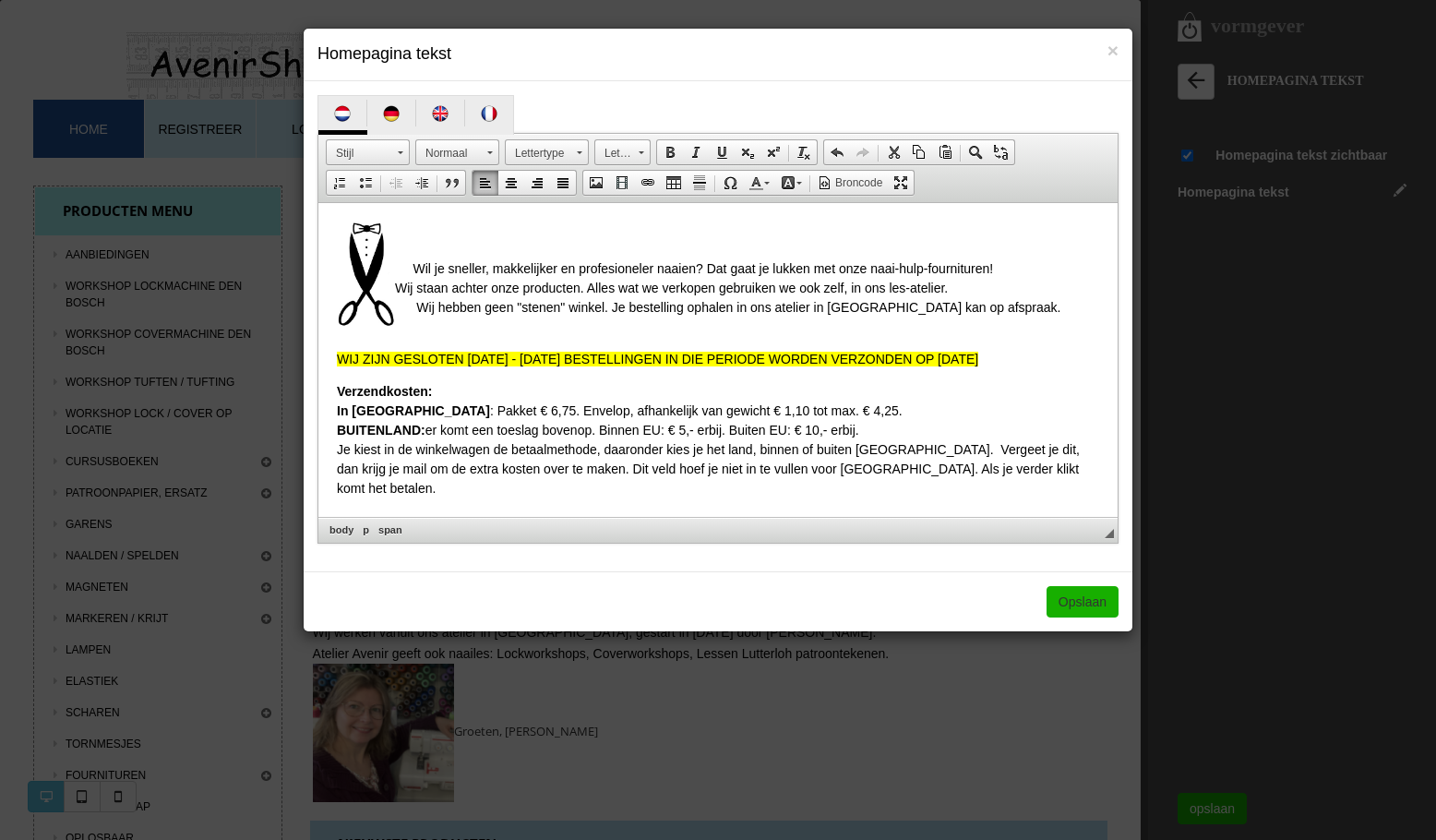
click at [974, 311] on span "Wij hebben geen "stenen" winkel. Je bestelling ophalen in ons atelier in Den Bo…" at bounding box center [739, 307] width 645 height 15
drag, startPoint x: 1016, startPoint y: 358, endPoint x: 334, endPoint y: 354, distance: 682.0
click at [334, 354] on html "Wil je sneller, makkelijker en profesioneler naaien? Dat gaat je lukken met onz…" at bounding box center [718, 359] width 799 height 314
click at [669, 153] on span at bounding box center [670, 151] width 15 height 15
click at [785, 321] on body "Wil je sneller, makkelijker en profesioneler naaien? Dat gaat je lukken met onz…" at bounding box center [718, 378] width 763 height 314
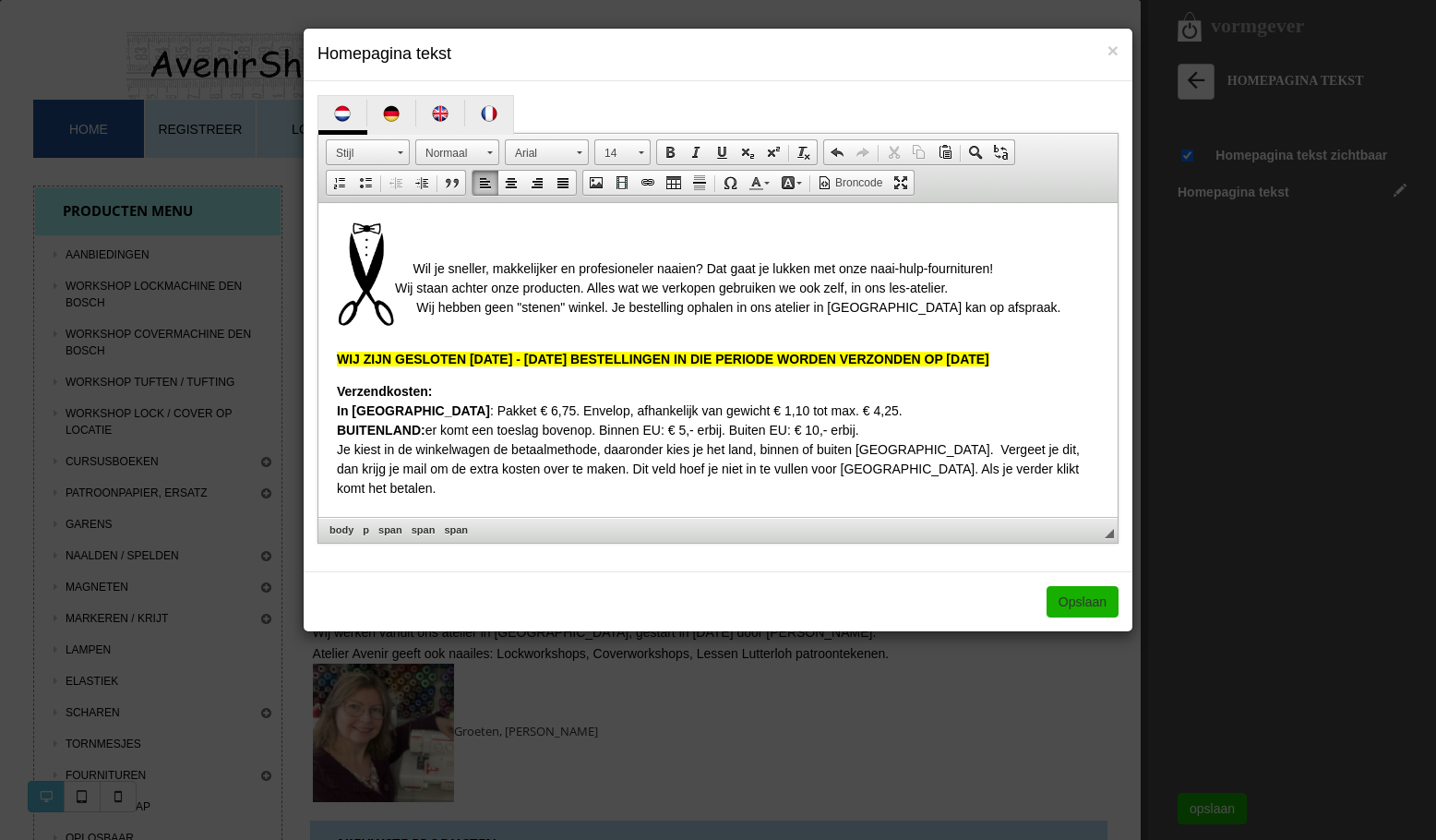
drag, startPoint x: 1023, startPoint y: 360, endPoint x: 333, endPoint y: 359, distance: 690.0
click at [333, 359] on html "Wil je sneller, makkelijker en profesioneler naaien? Dat gaat je lukken met onz…" at bounding box center [718, 359] width 799 height 314
click at [577, 153] on span at bounding box center [580, 152] width 6 height 3
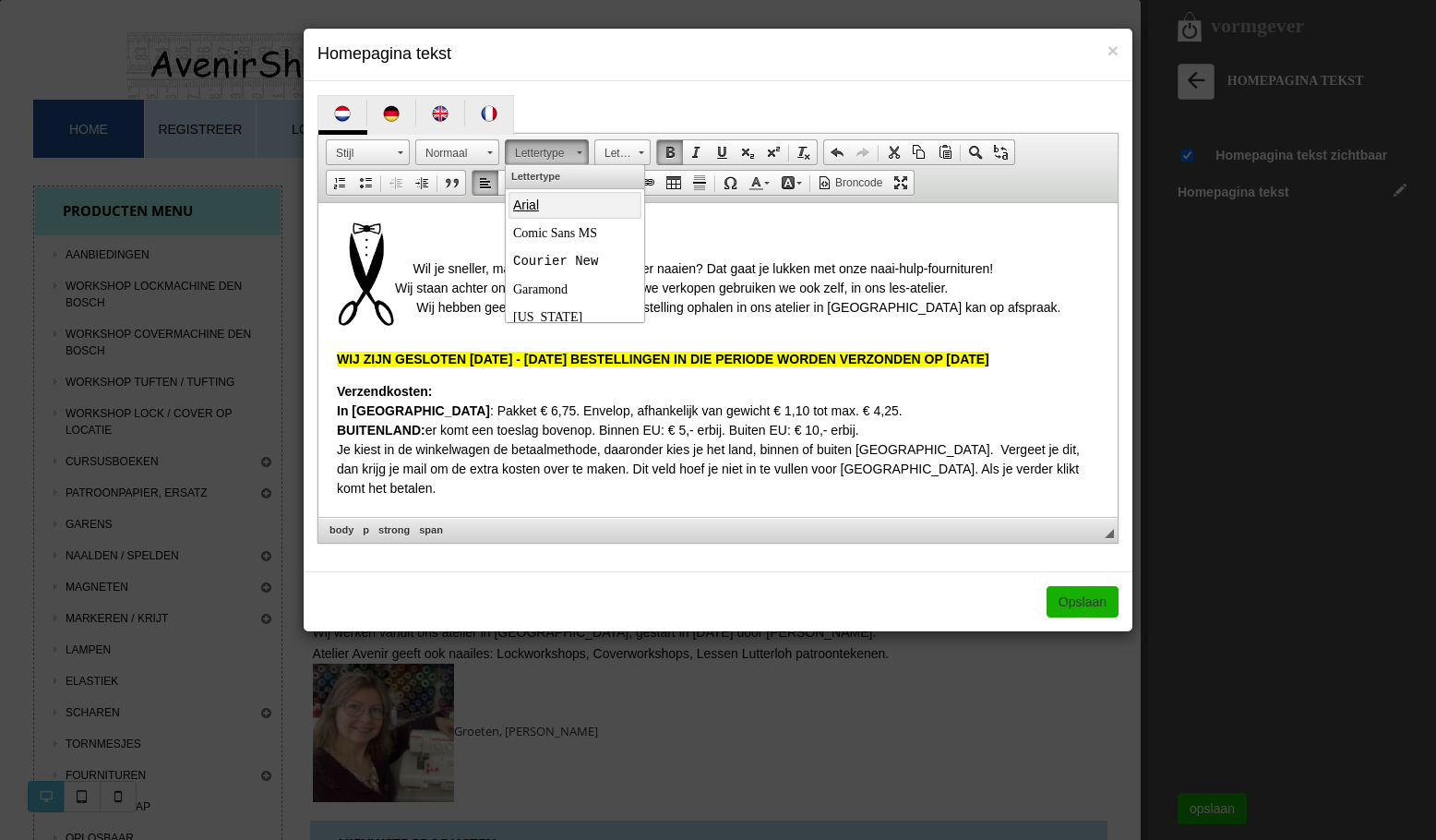
click at [536, 202] on span "Arial" at bounding box center [526, 204] width 25 height 15
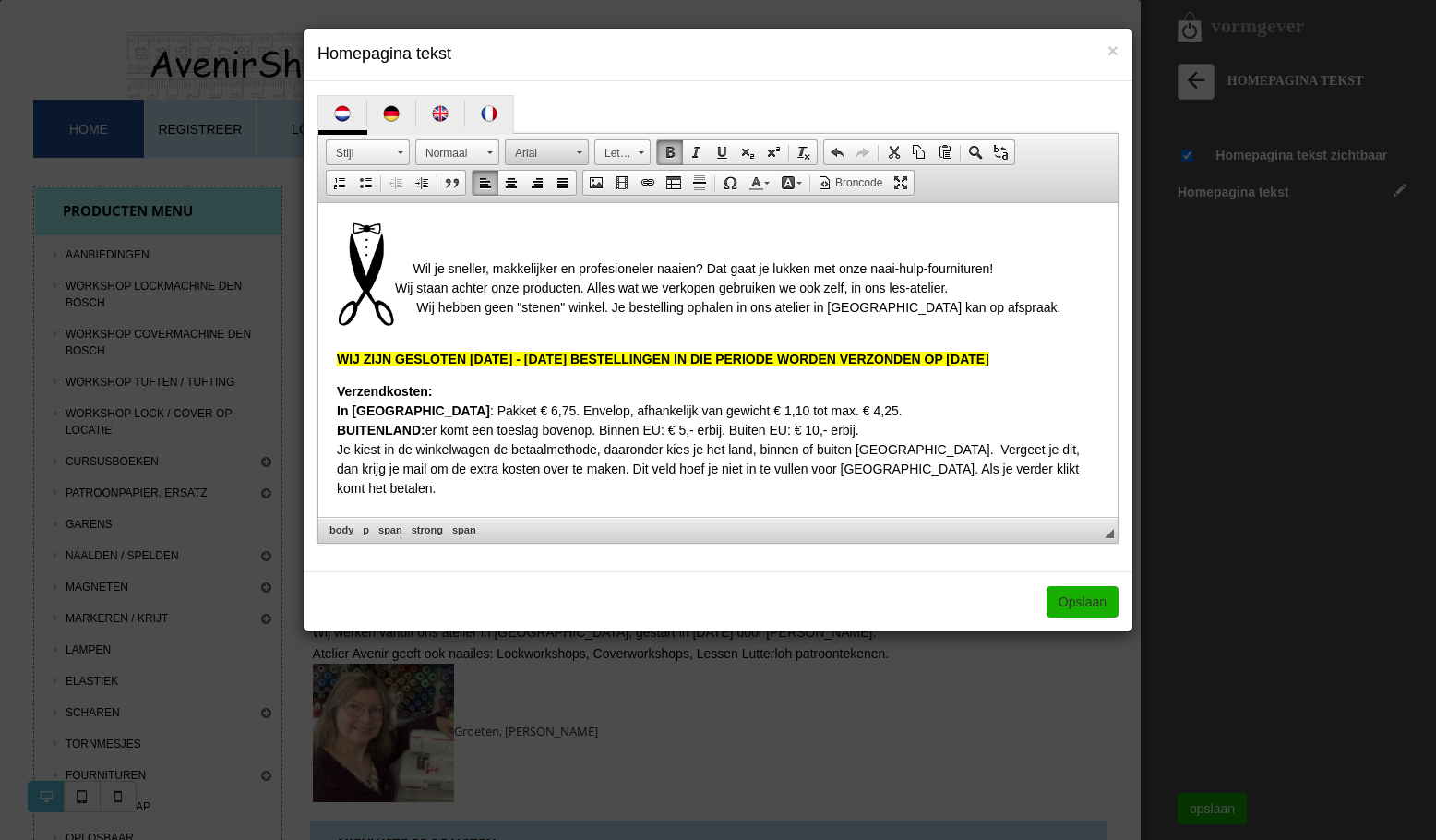
click at [576, 150] on link "Arial" at bounding box center [547, 152] width 84 height 25
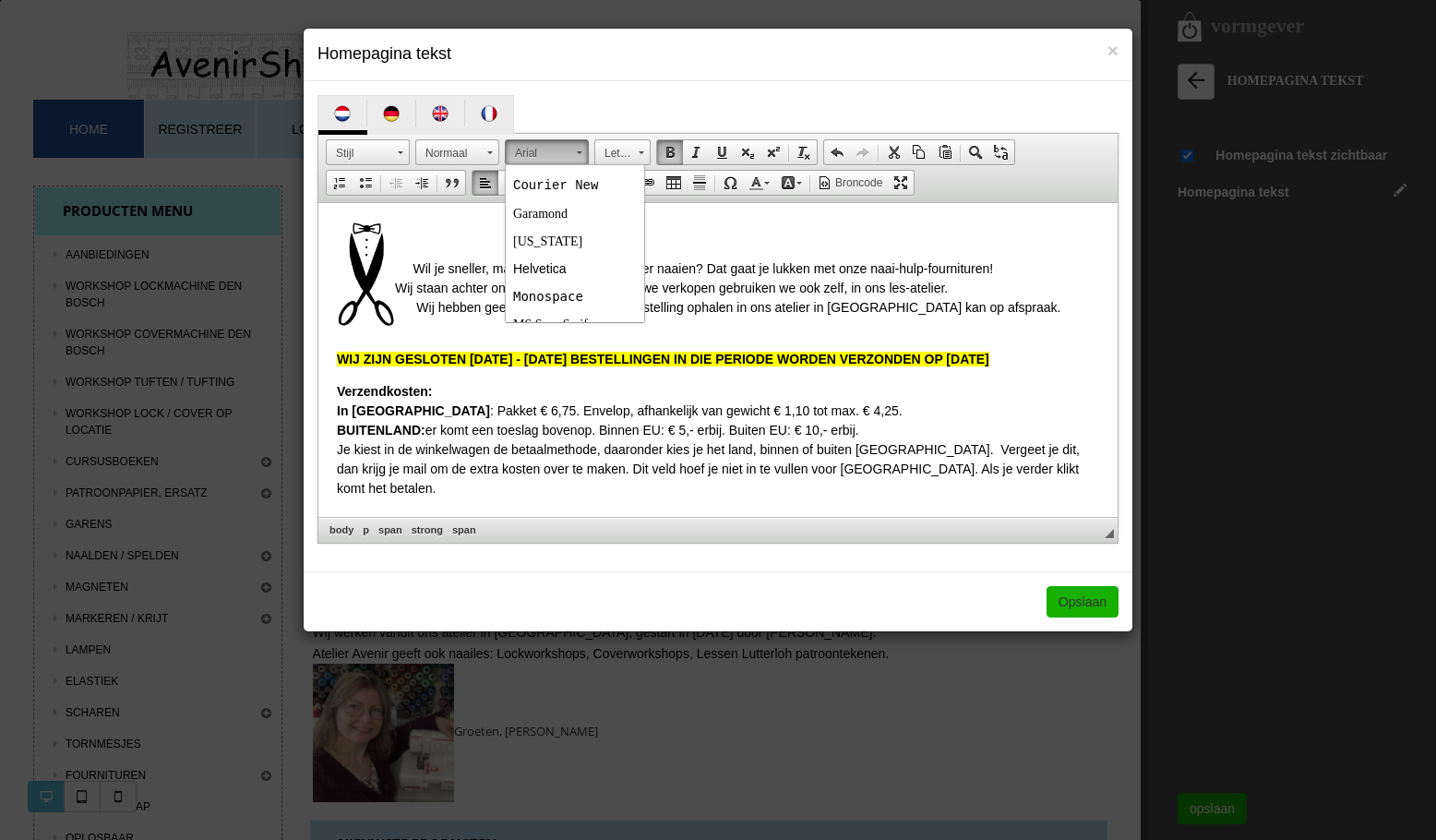
scroll to position [84, 0]
click at [563, 265] on span "Helvetica" at bounding box center [539, 260] width 54 height 15
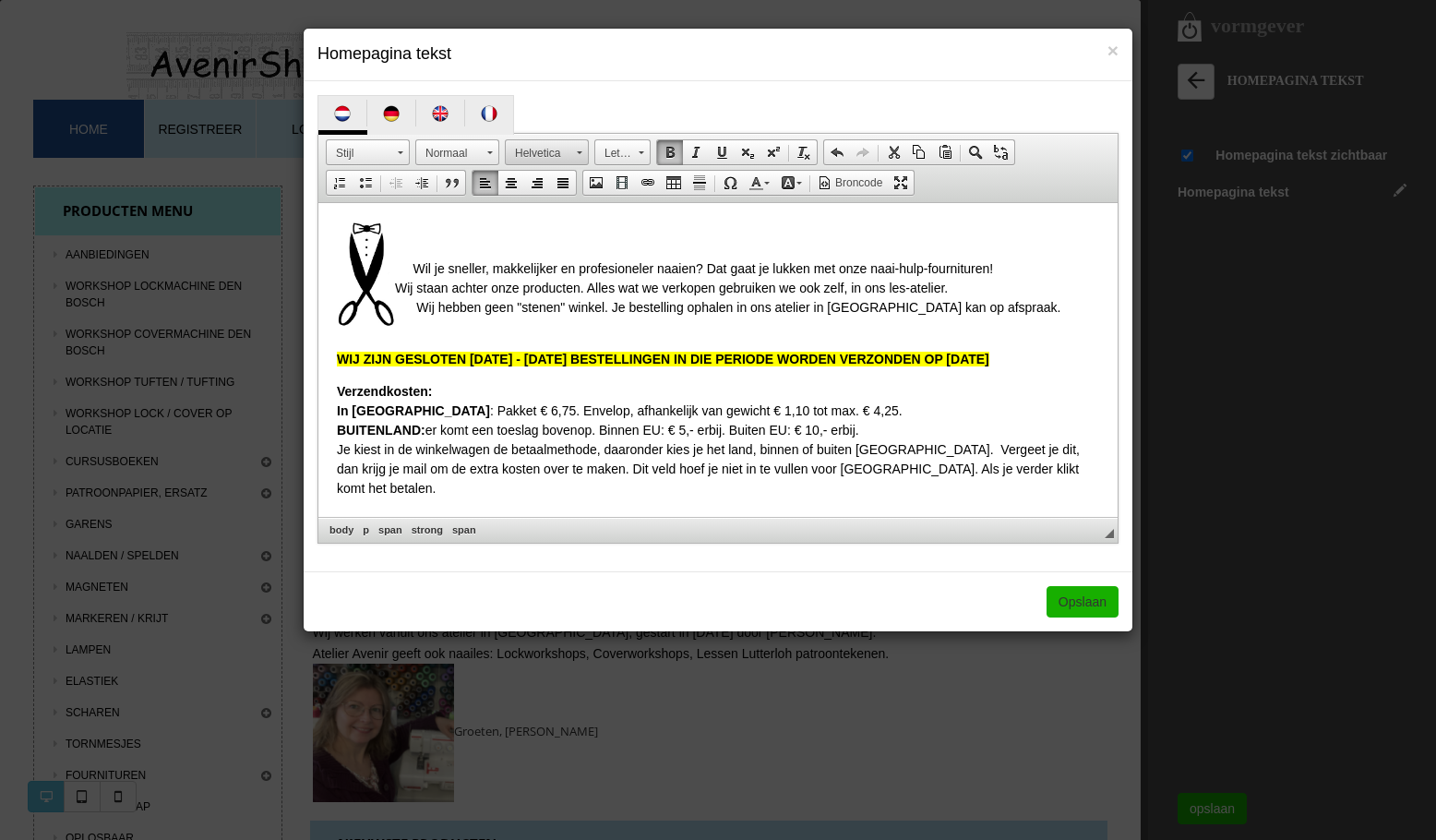
click at [581, 156] on link "Helvetica" at bounding box center [547, 152] width 84 height 25
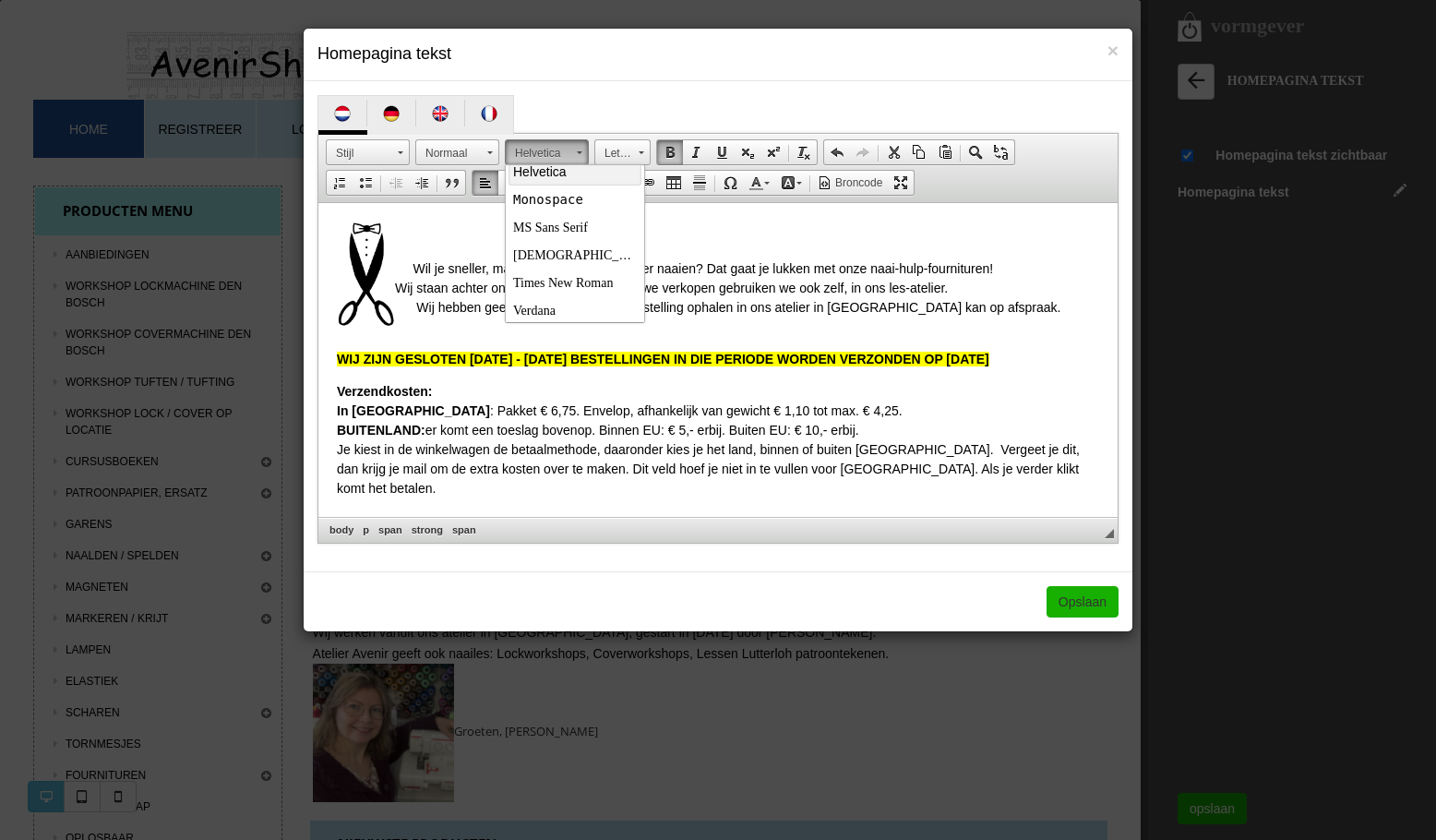
scroll to position [181, 0]
click at [544, 255] on span "Tahoma" at bounding box center [584, 249] width 143 height 15
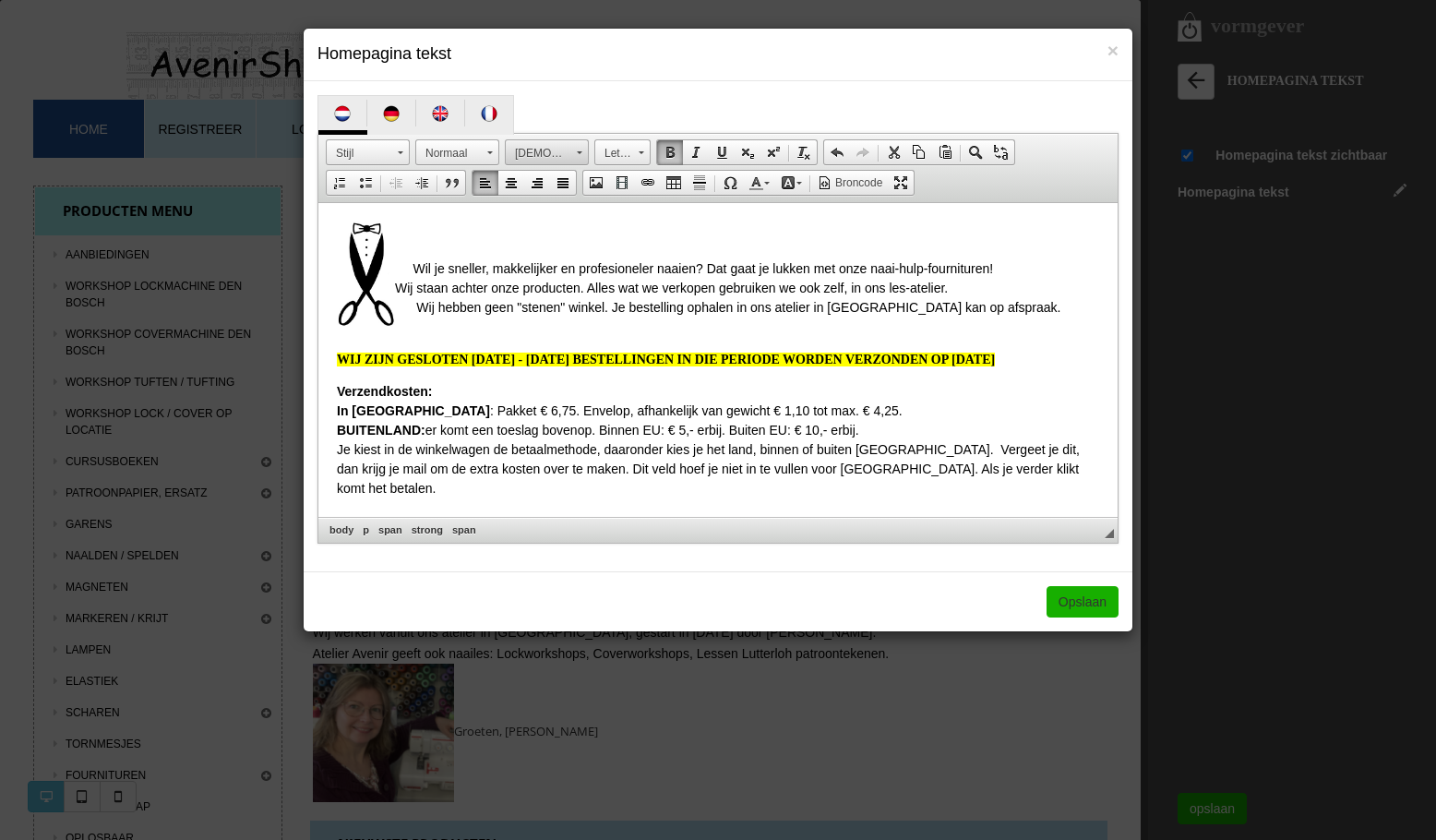
click at [581, 149] on link "Tahoma" at bounding box center [547, 152] width 84 height 25
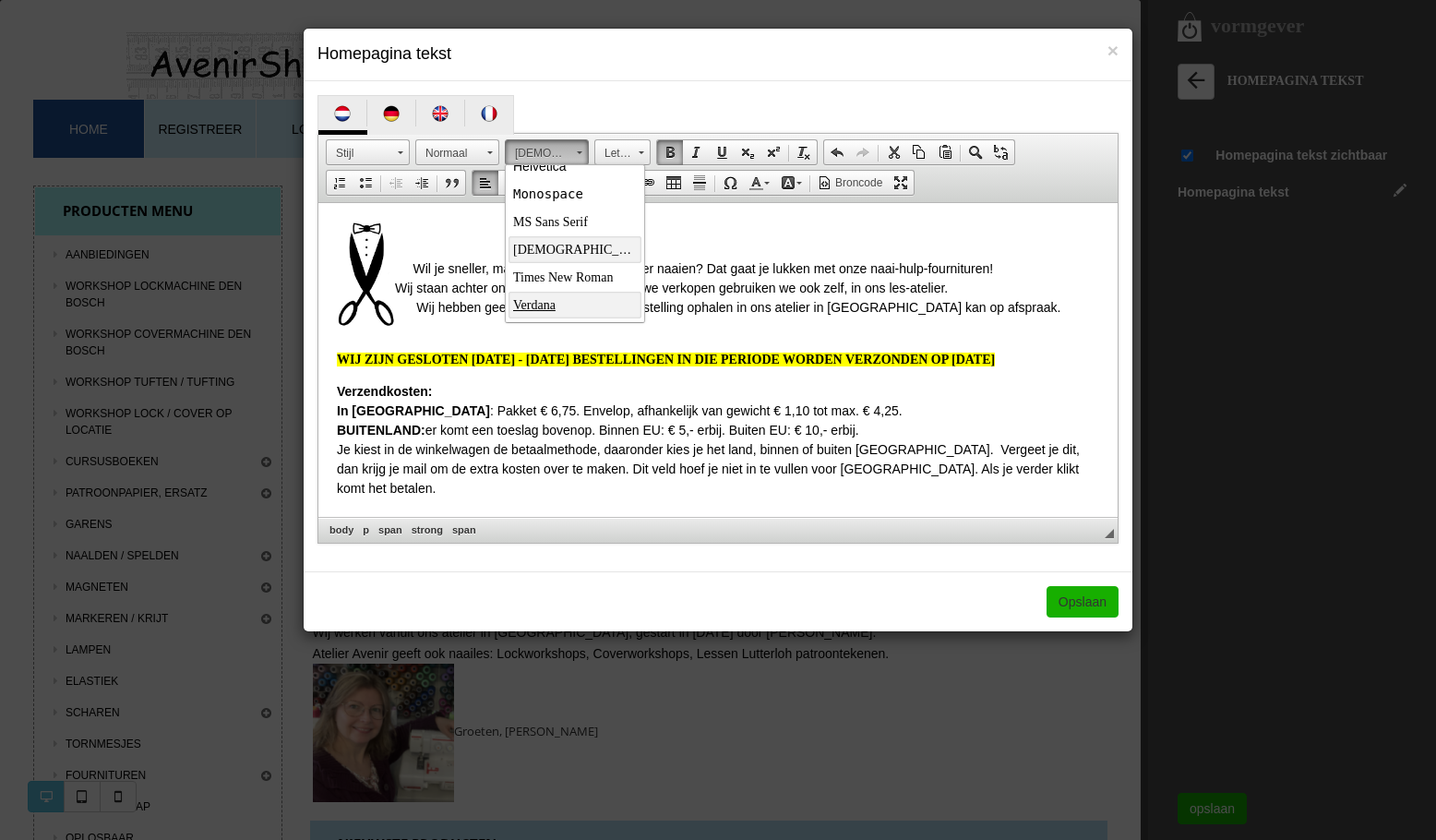
click at [536, 305] on span "Verdana" at bounding box center [533, 305] width 42 height 14
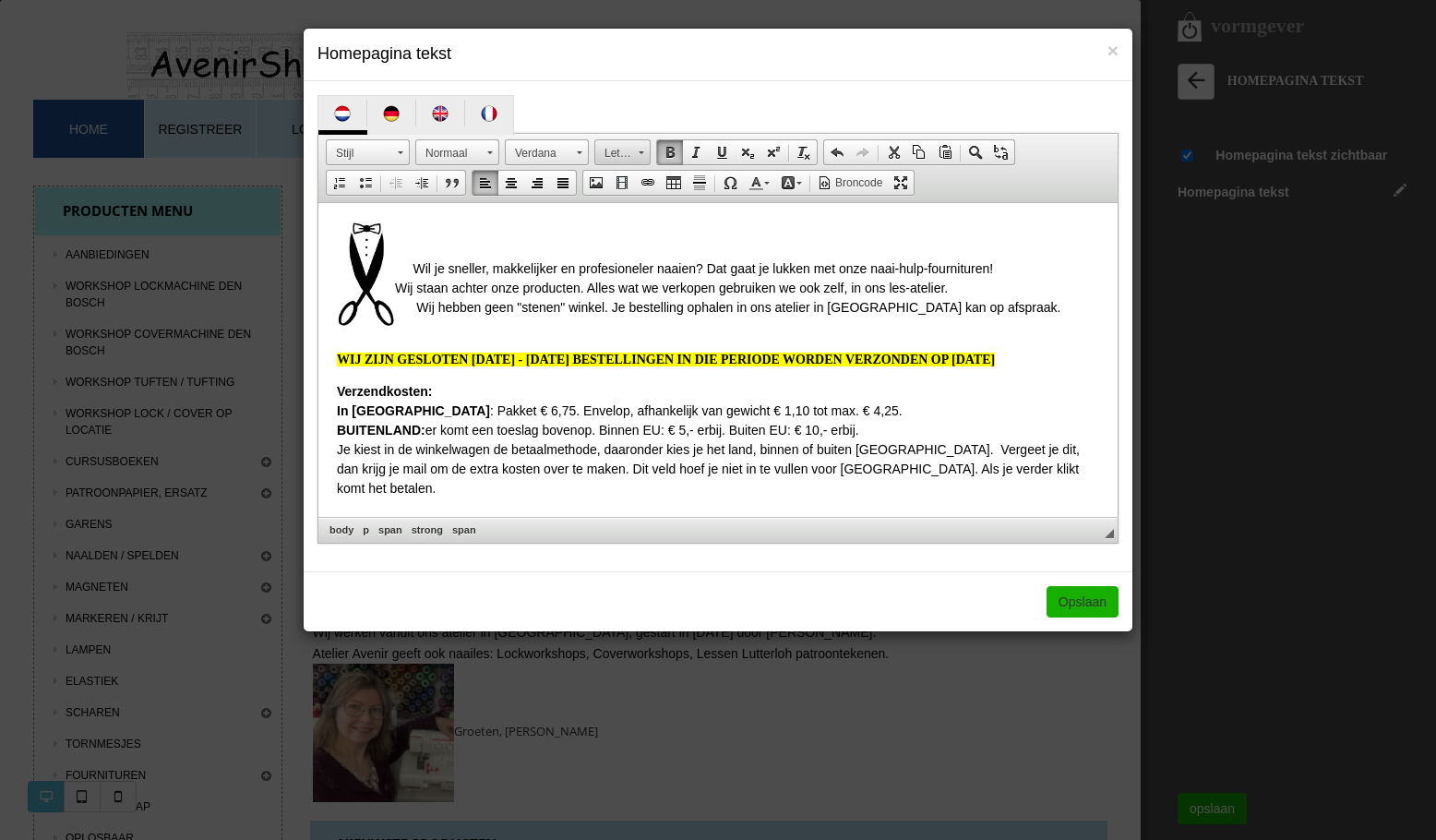
click at [638, 153] on link "Lettergrootte" at bounding box center [623, 152] width 57 height 25
click at [625, 188] on link "16" at bounding box center [651, 191] width 106 height 29
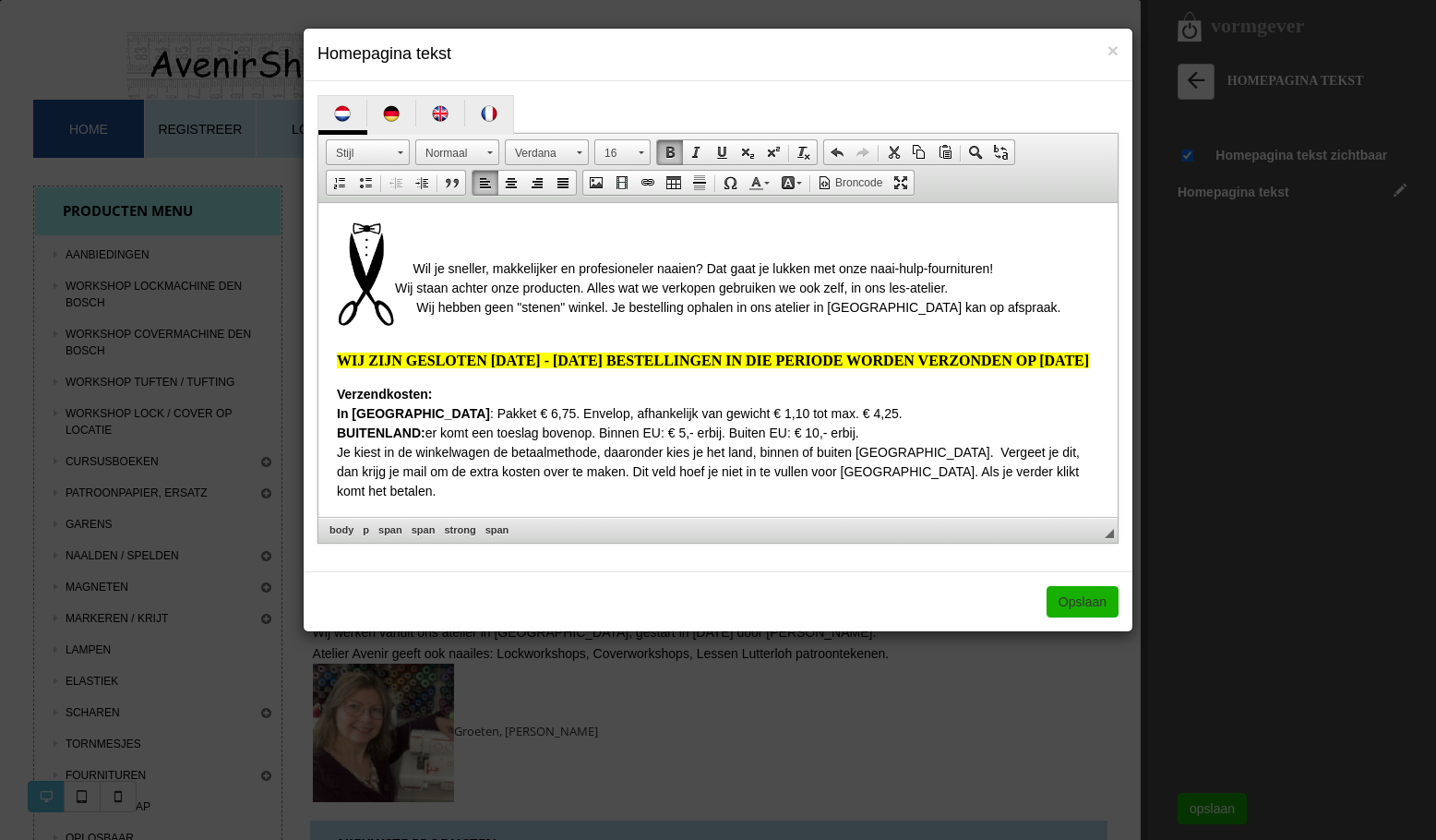
click at [672, 359] on span "WIJ ZIJN GESLOTEN 28 AUG. - 14 SEPT. BESTELLINGEN IN DIE PERIODE WORDEN VERZOND…" at bounding box center [713, 360] width 752 height 16
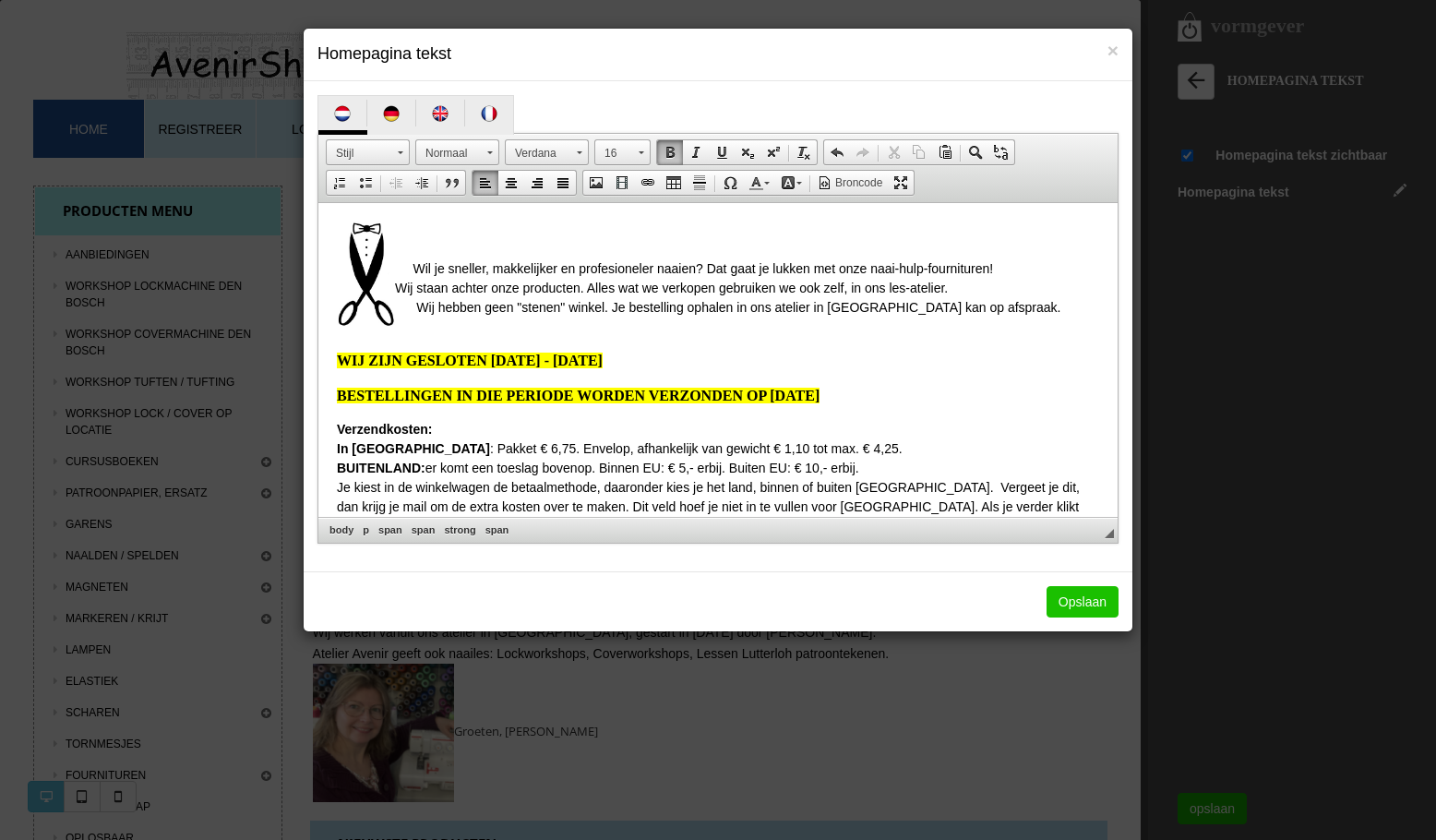
click at [1091, 601] on link "Opslaan" at bounding box center [1083, 602] width 72 height 31
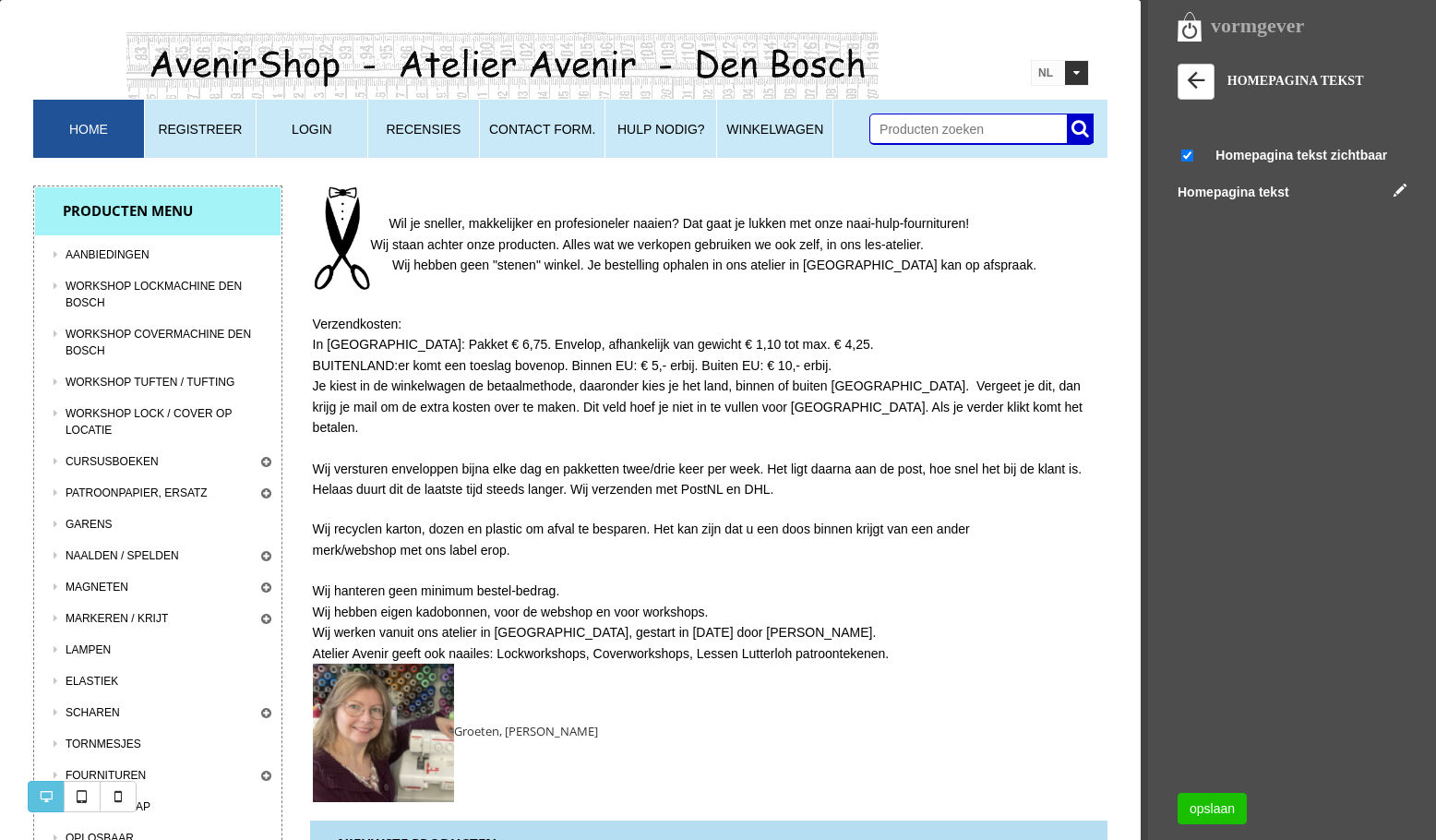
click at [1206, 809] on link "opslaan" at bounding box center [1212, 809] width 69 height 31
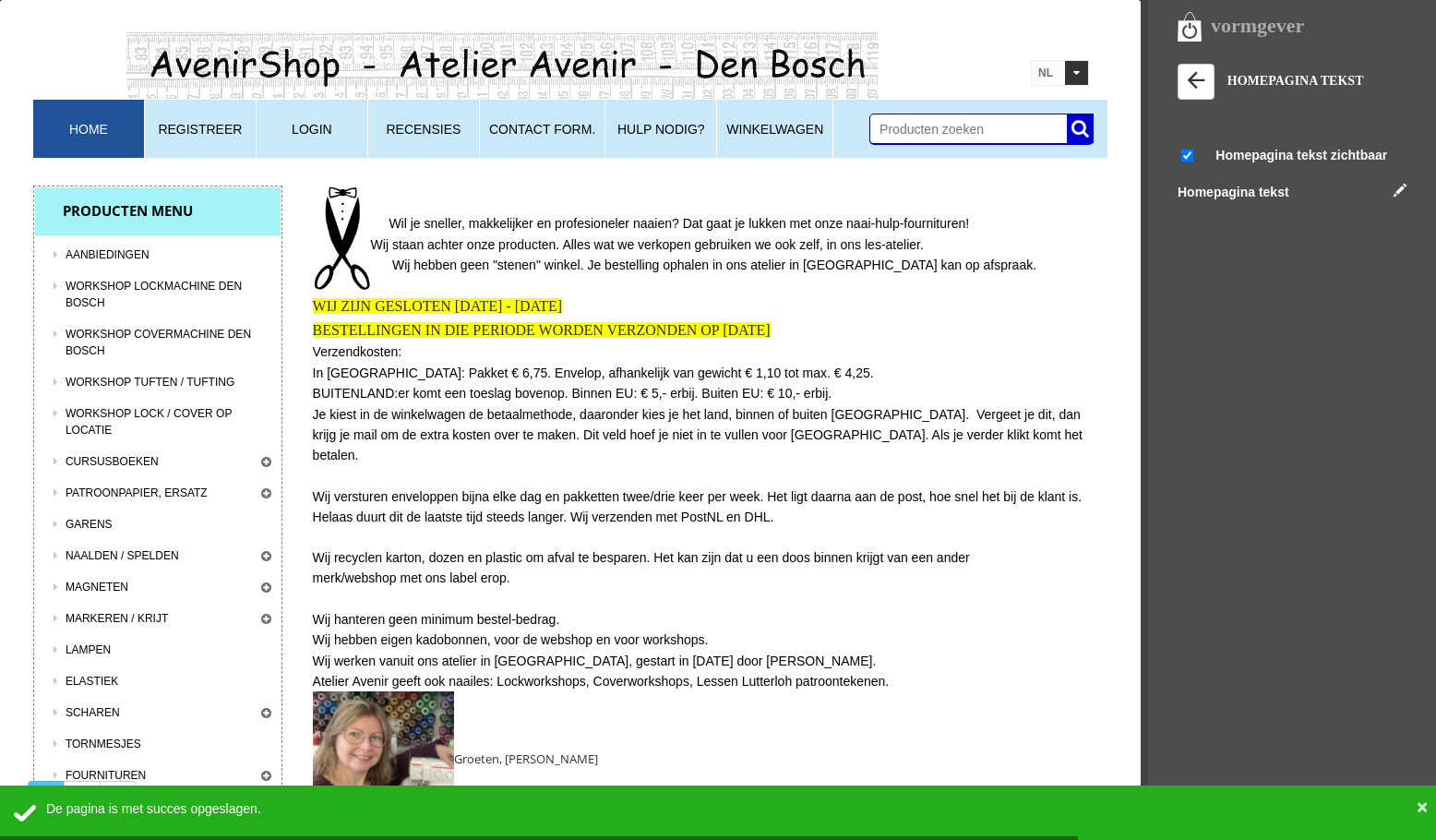
scroll to position [0, 0]
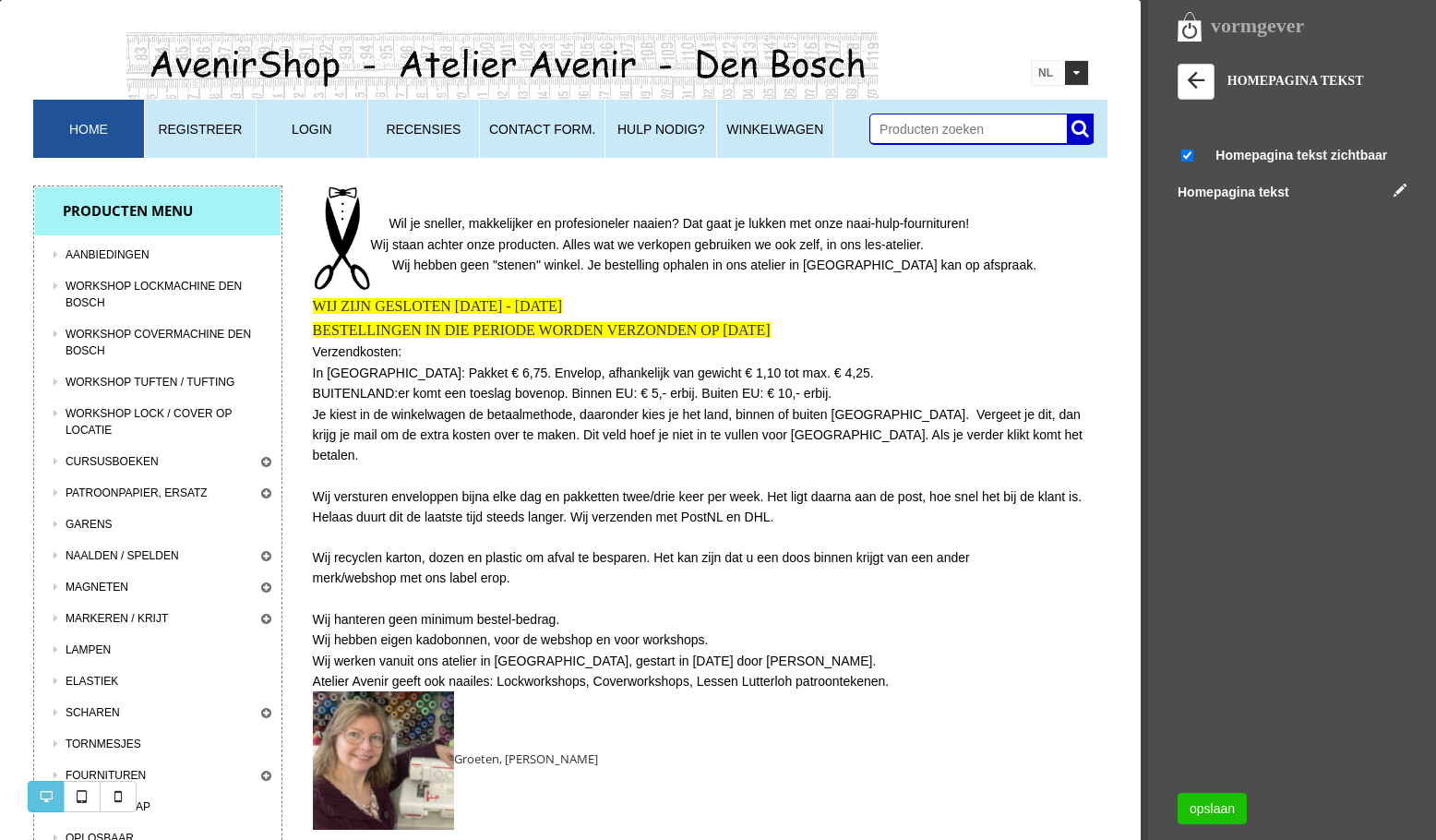
drag, startPoint x: 315, startPoint y: 309, endPoint x: 825, endPoint y: 328, distance: 510.4
click at [825, 328] on div "Wil je sneller, makkelijker en profesioneler naaien? Dat gaat je lukken met onz…" at bounding box center [710, 508] width 796 height 645
copy div "WIJ ZIJN GESLOTEN 28 AUG. - 14 SEPT. BESTELLINGEN IN DIE PERIODE WORDEN VERZOND…"
